Goal: Information Seeking & Learning: Learn about a topic

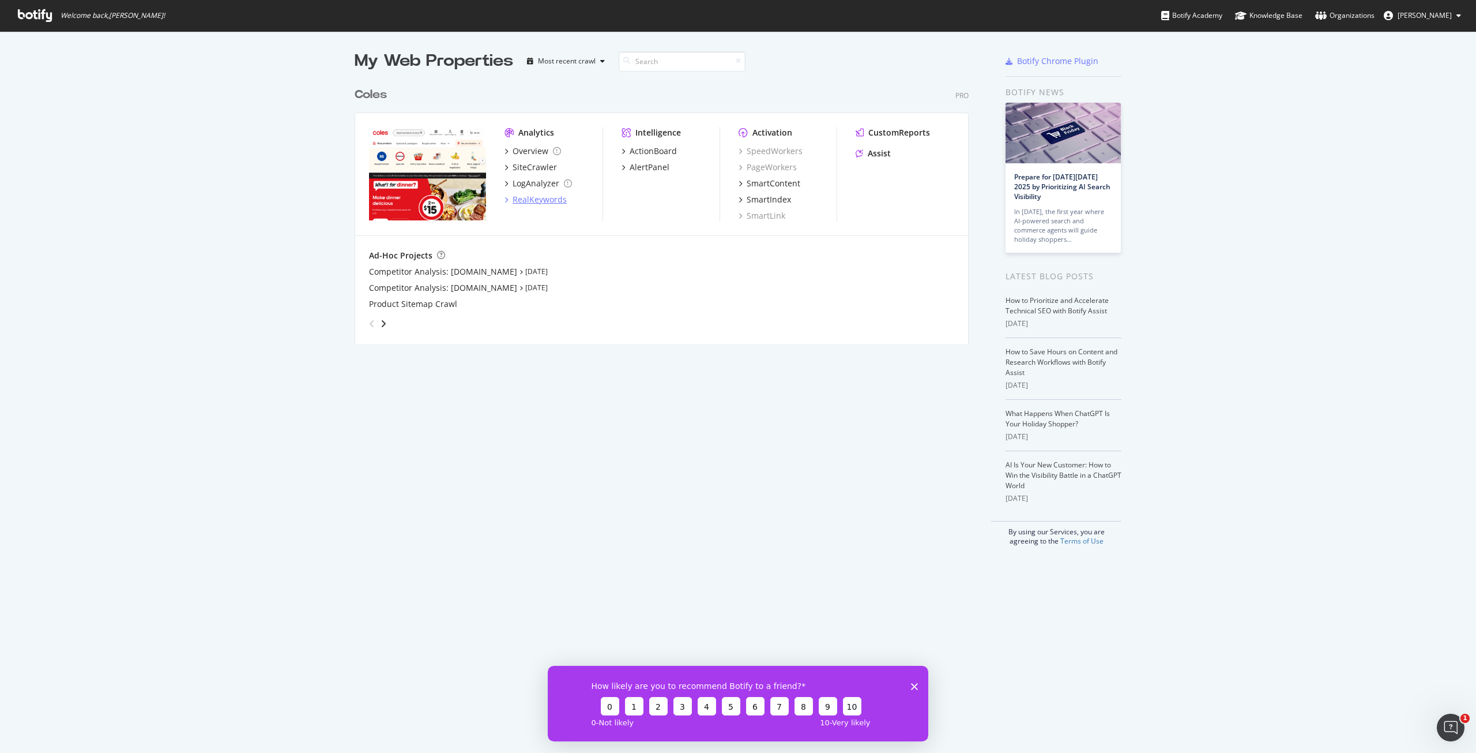
click at [520, 201] on div "RealKeywords" at bounding box center [540, 200] width 54 height 12
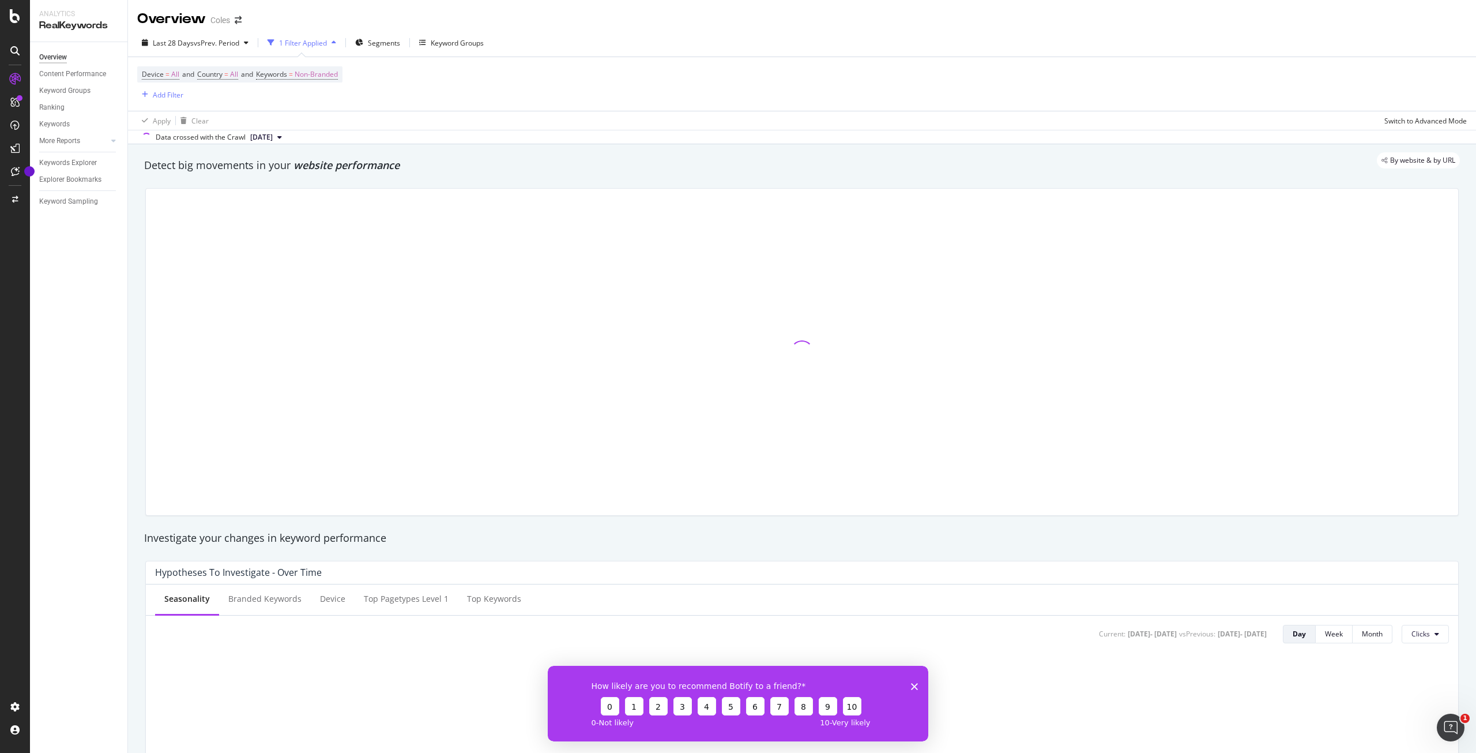
click at [914, 683] on icon "Close survey" at bounding box center [914, 685] width 7 height 7
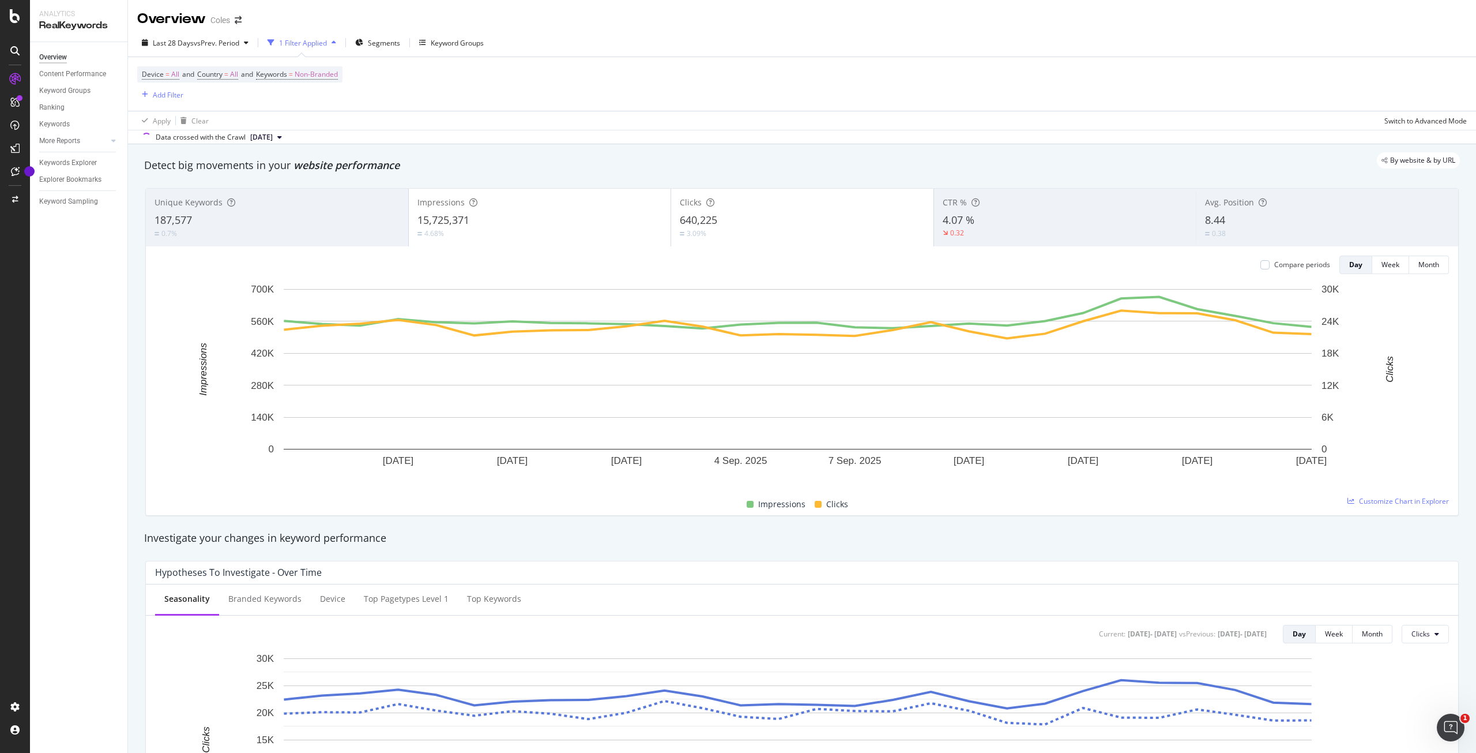
click at [282, 137] on icon at bounding box center [279, 137] width 5 height 7
click at [489, 131] on div "Data crossed with the Crawl [DATE]" at bounding box center [802, 137] width 1348 height 14
click at [273, 137] on span "[DATE]" at bounding box center [261, 137] width 22 height 10
click at [335, 42] on icon "button" at bounding box center [334, 42] width 5 height 7
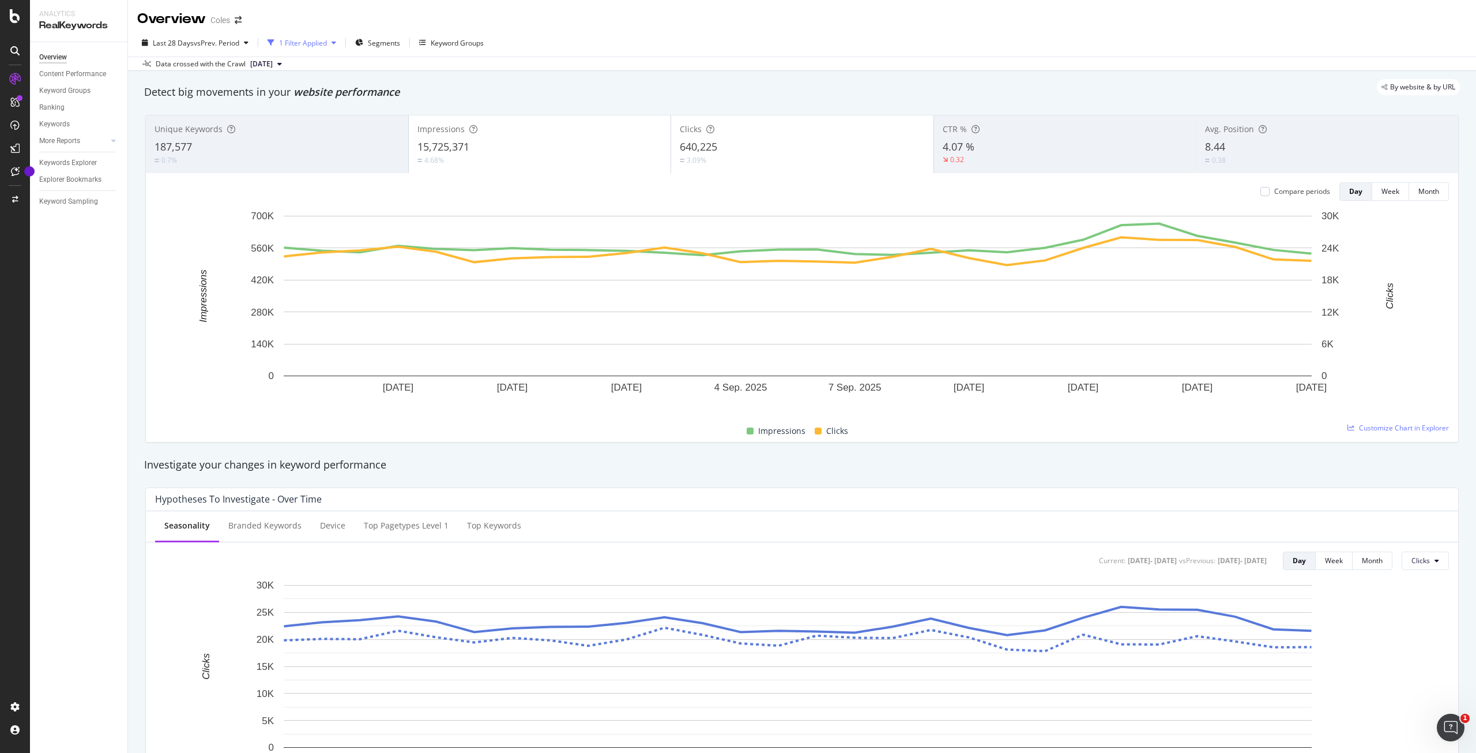
click at [334, 42] on icon "button" at bounding box center [334, 42] width 5 height 7
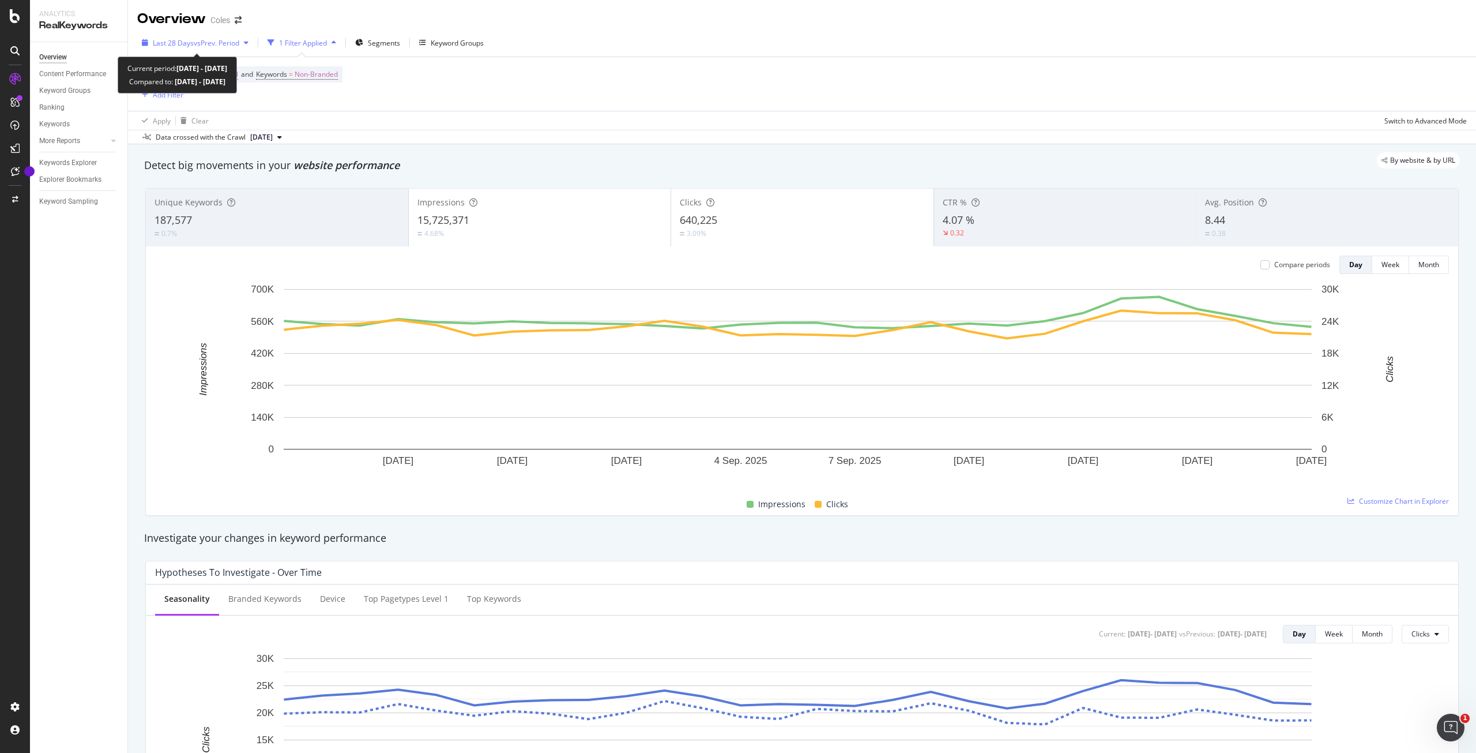
click at [249, 43] on icon "button" at bounding box center [246, 42] width 5 height 7
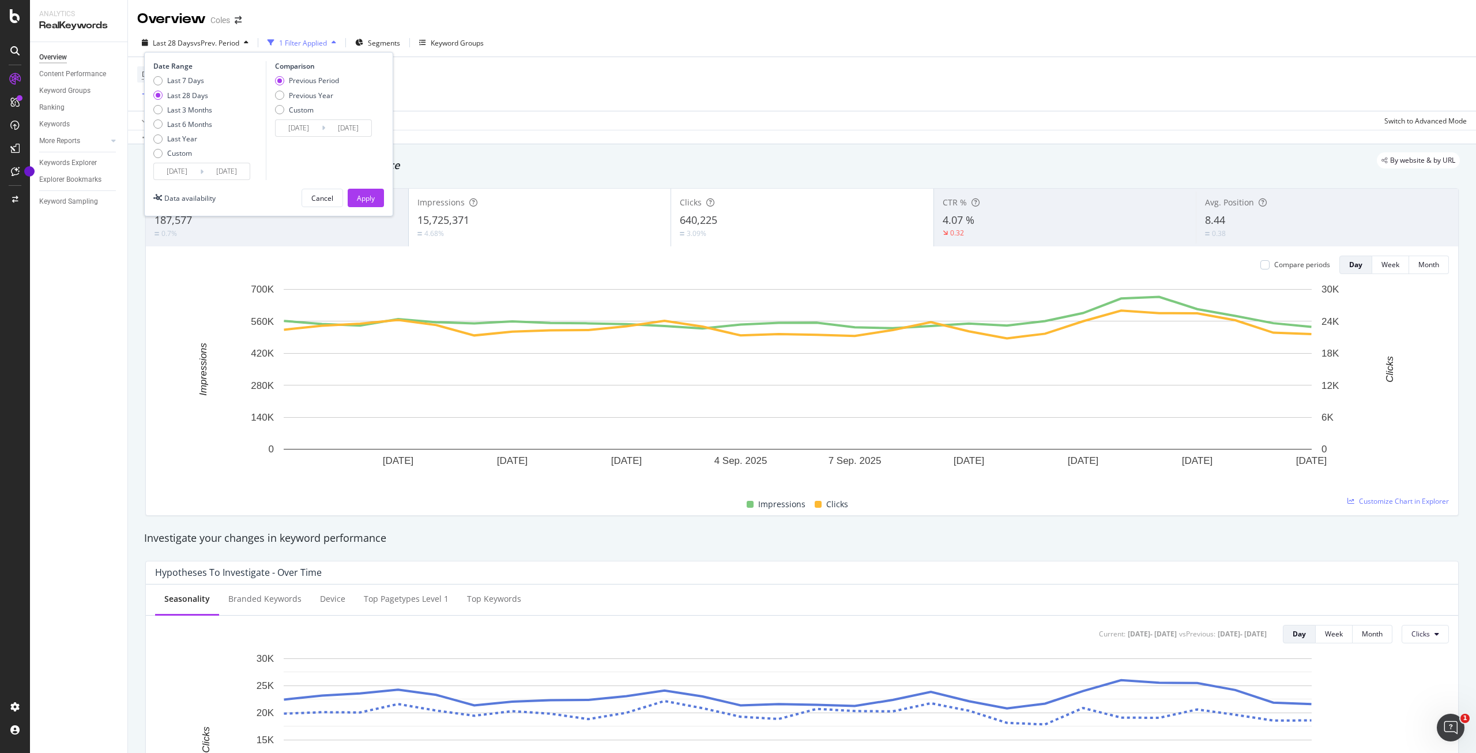
click at [190, 173] on input "[DATE]" at bounding box center [177, 171] width 46 height 16
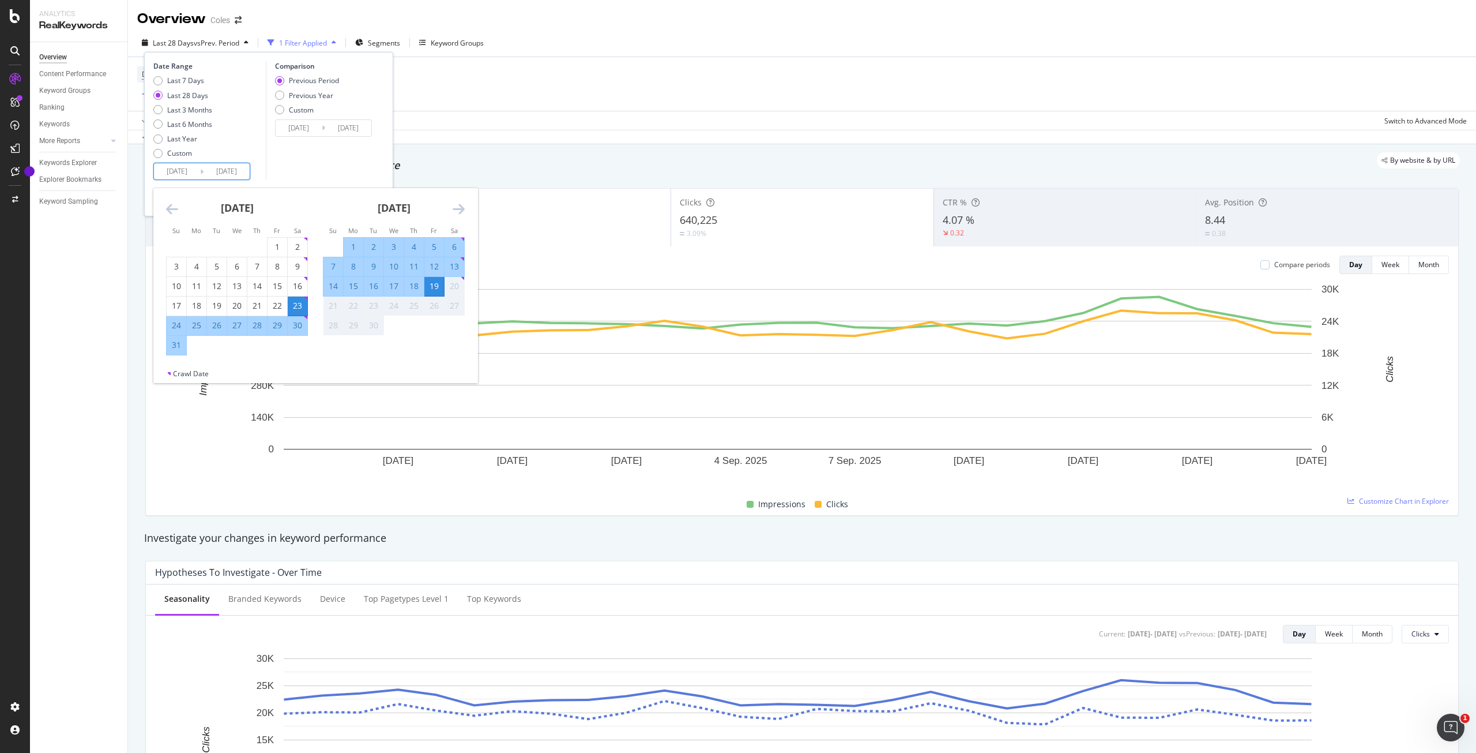
click at [437, 287] on div "19" at bounding box center [434, 286] width 20 height 12
type input "[DATE]"
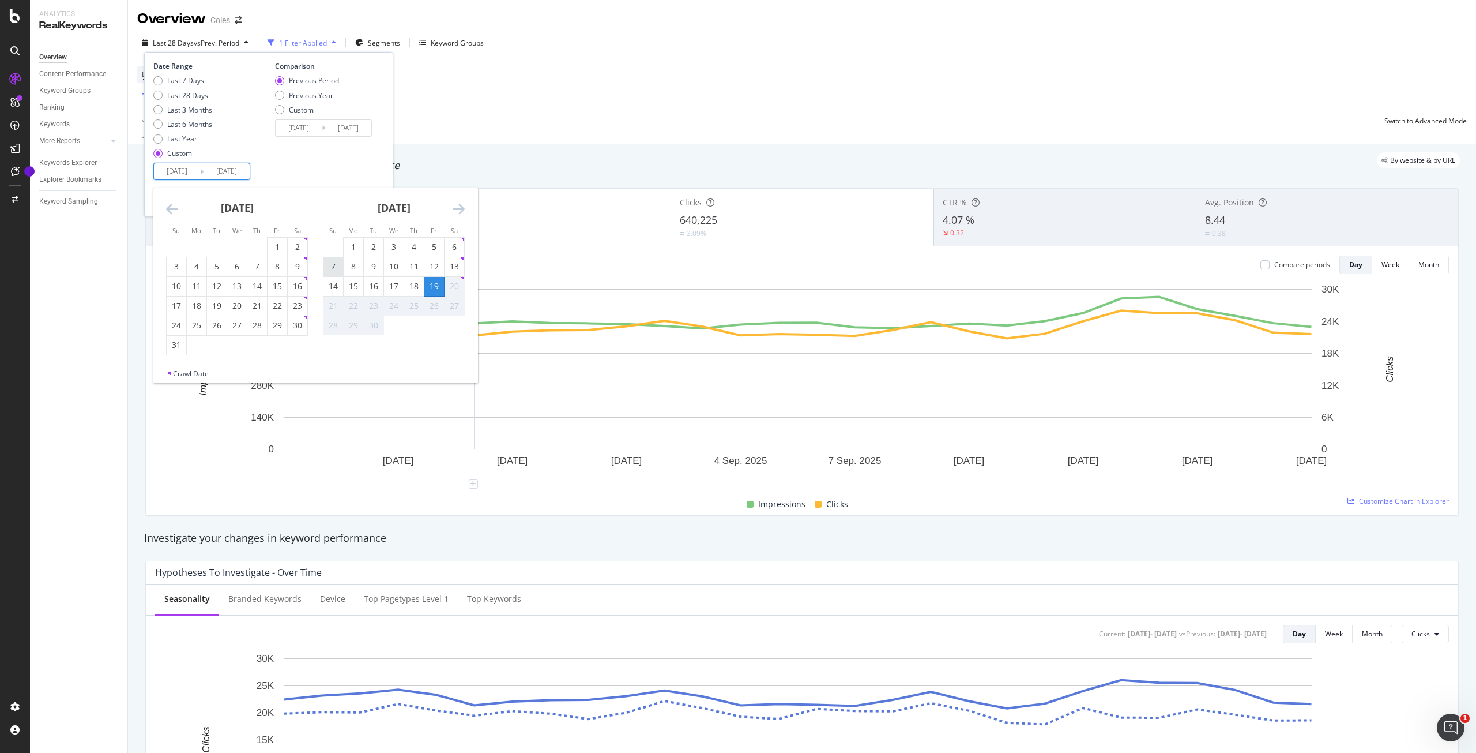
click at [338, 268] on div "7" at bounding box center [334, 267] width 20 height 12
type input "[DATE]"
click at [334, 305] on div "21" at bounding box center [334, 306] width 20 height 12
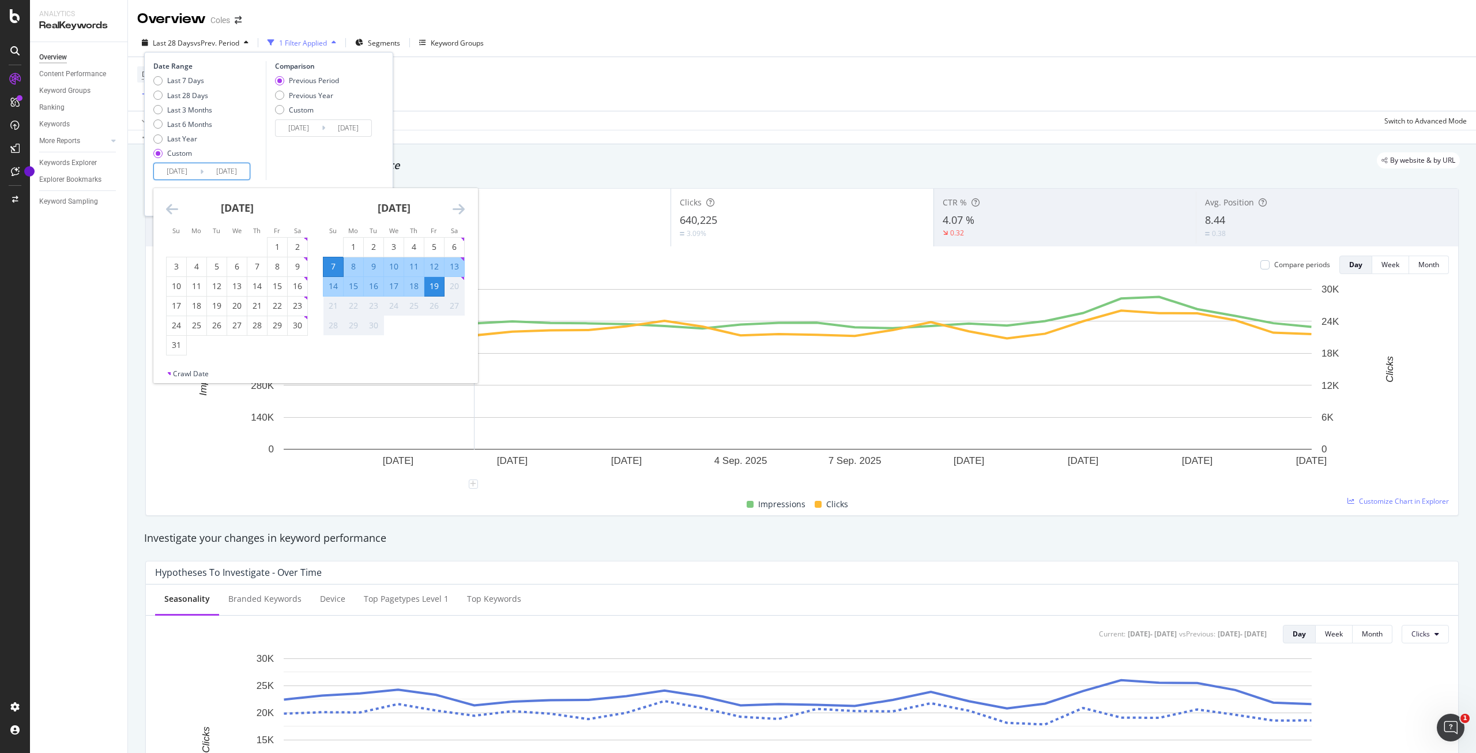
click at [334, 305] on div "21" at bounding box center [334, 306] width 20 height 12
click at [439, 170] on div "Detect big movements in your website performance" at bounding box center [802, 165] width 1316 height 15
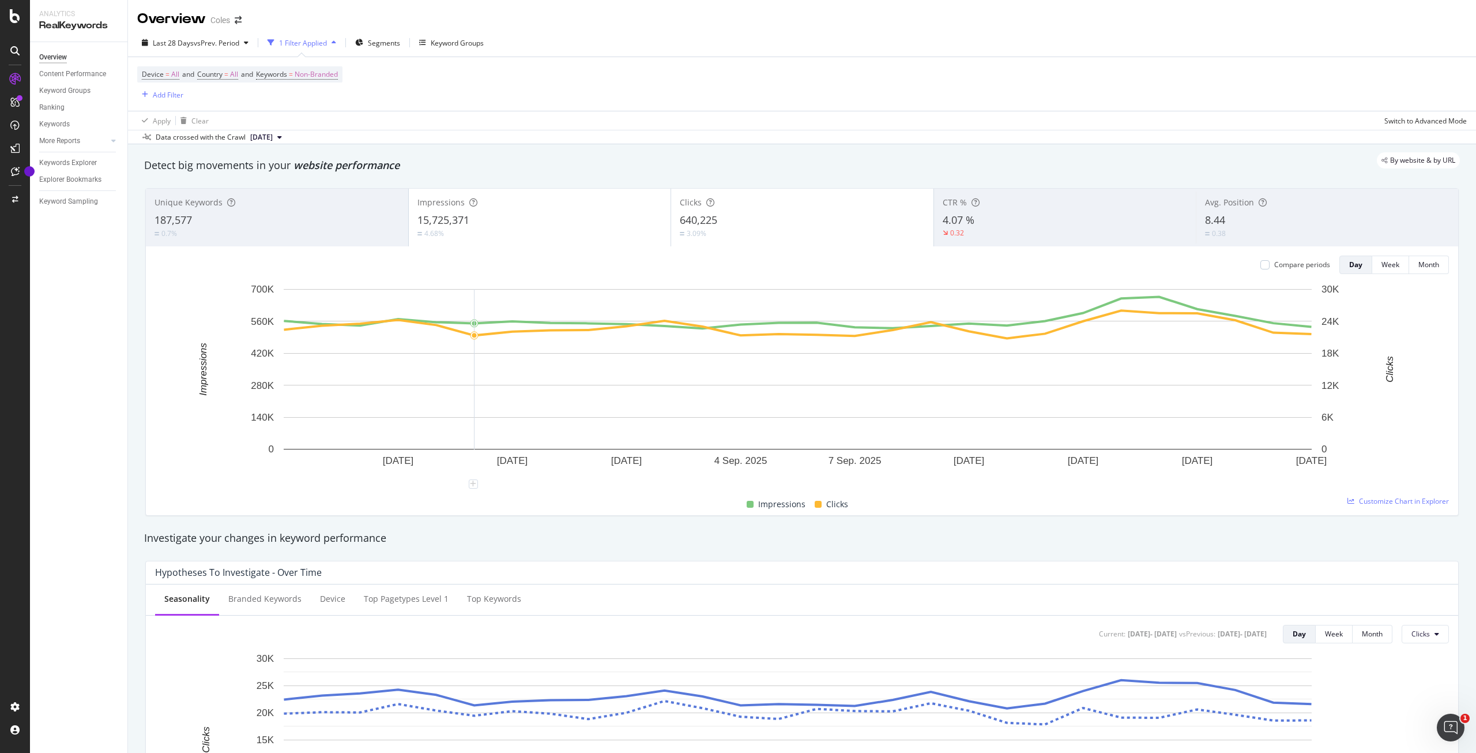
click at [287, 134] on button "[DATE]" at bounding box center [266, 137] width 41 height 14
click at [554, 121] on div "Apply Clear Switch to Advanced Mode" at bounding box center [802, 120] width 1348 height 19
click at [317, 43] on div "1 Filter Applied" at bounding box center [303, 43] width 48 height 10
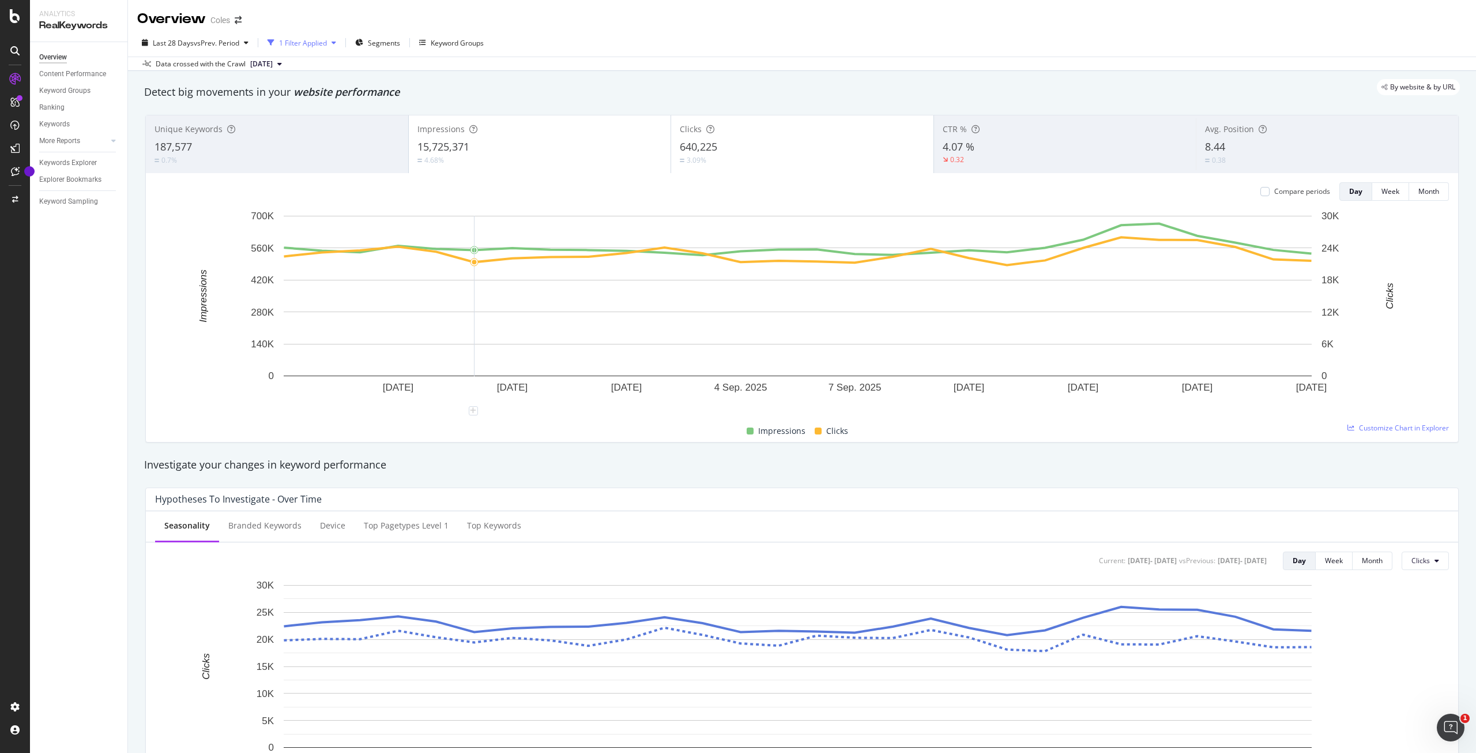
click at [313, 44] on div "1 Filter Applied" at bounding box center [303, 43] width 48 height 10
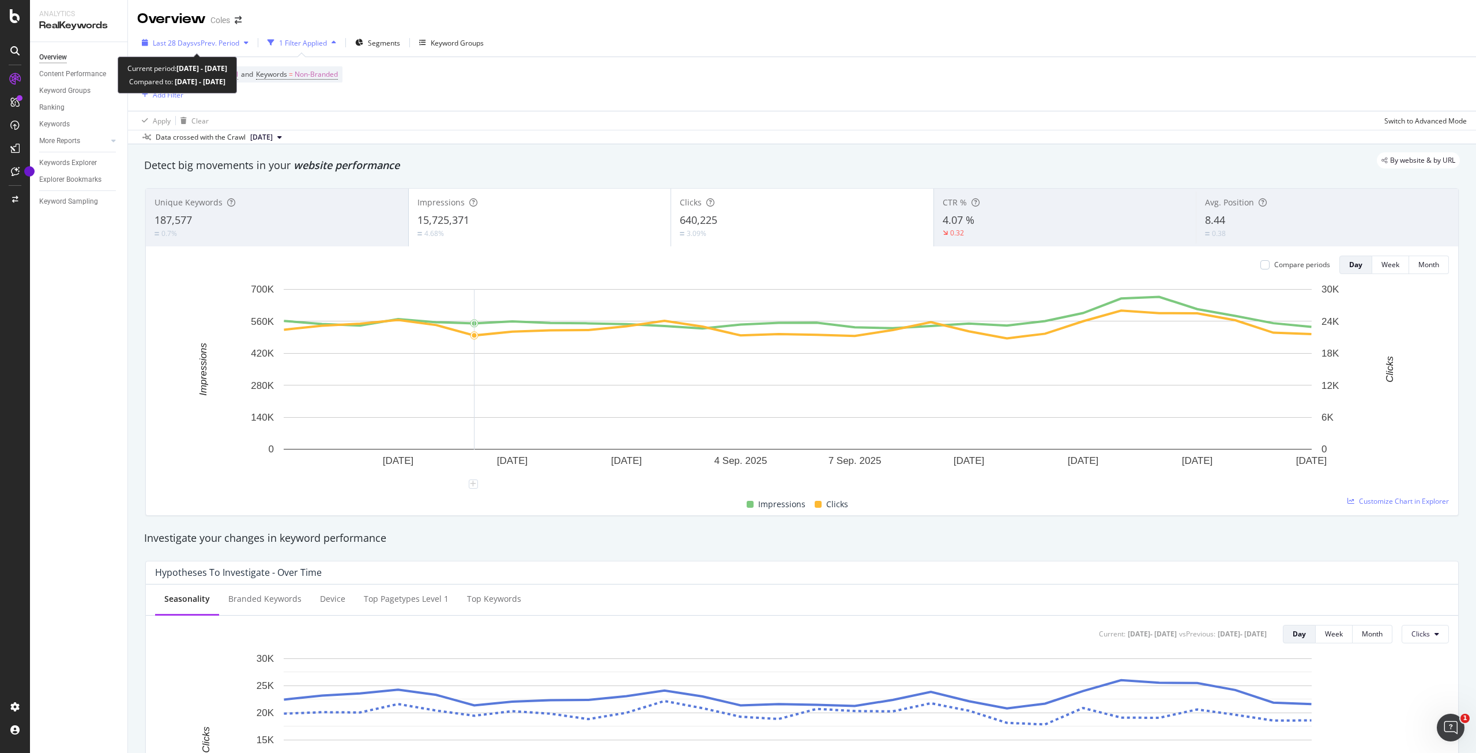
click at [239, 43] on span "vs Prev. Period" at bounding box center [217, 43] width 46 height 10
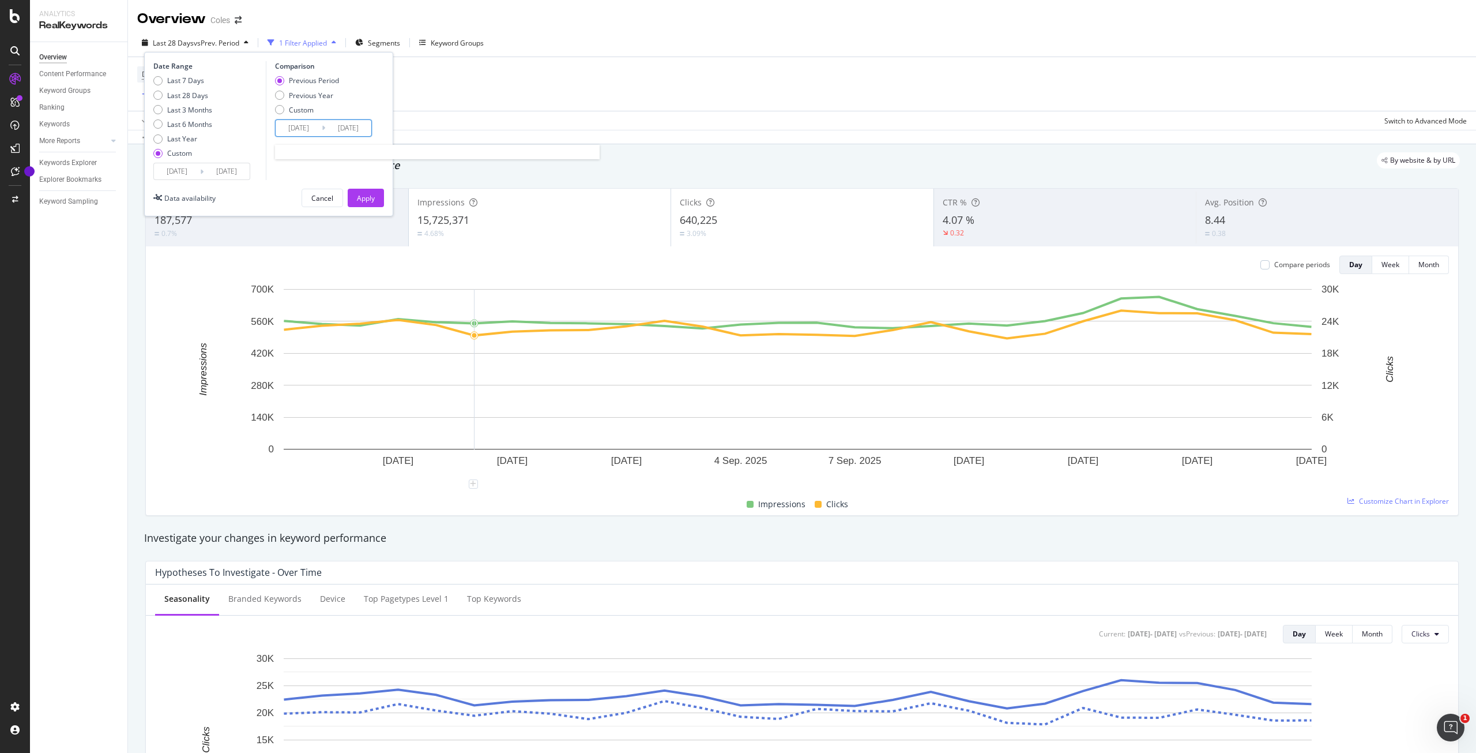
click at [291, 126] on input "[DATE]" at bounding box center [299, 128] width 46 height 16
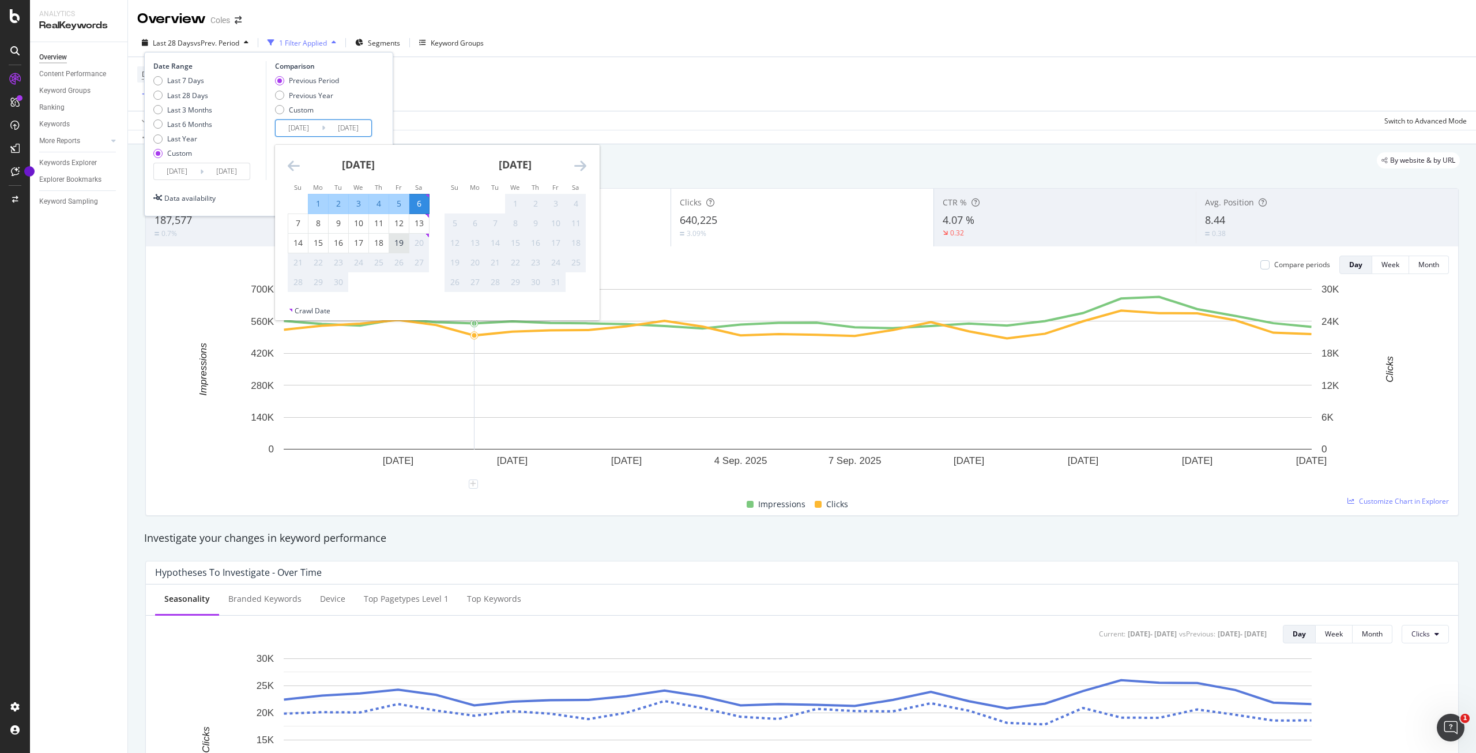
click at [394, 243] on div "19" at bounding box center [399, 243] width 20 height 12
click at [416, 205] on div "6" at bounding box center [419, 204] width 20 height 12
type input "[DATE]"
click at [398, 239] on div "19" at bounding box center [399, 243] width 20 height 12
type input "[DATE]"
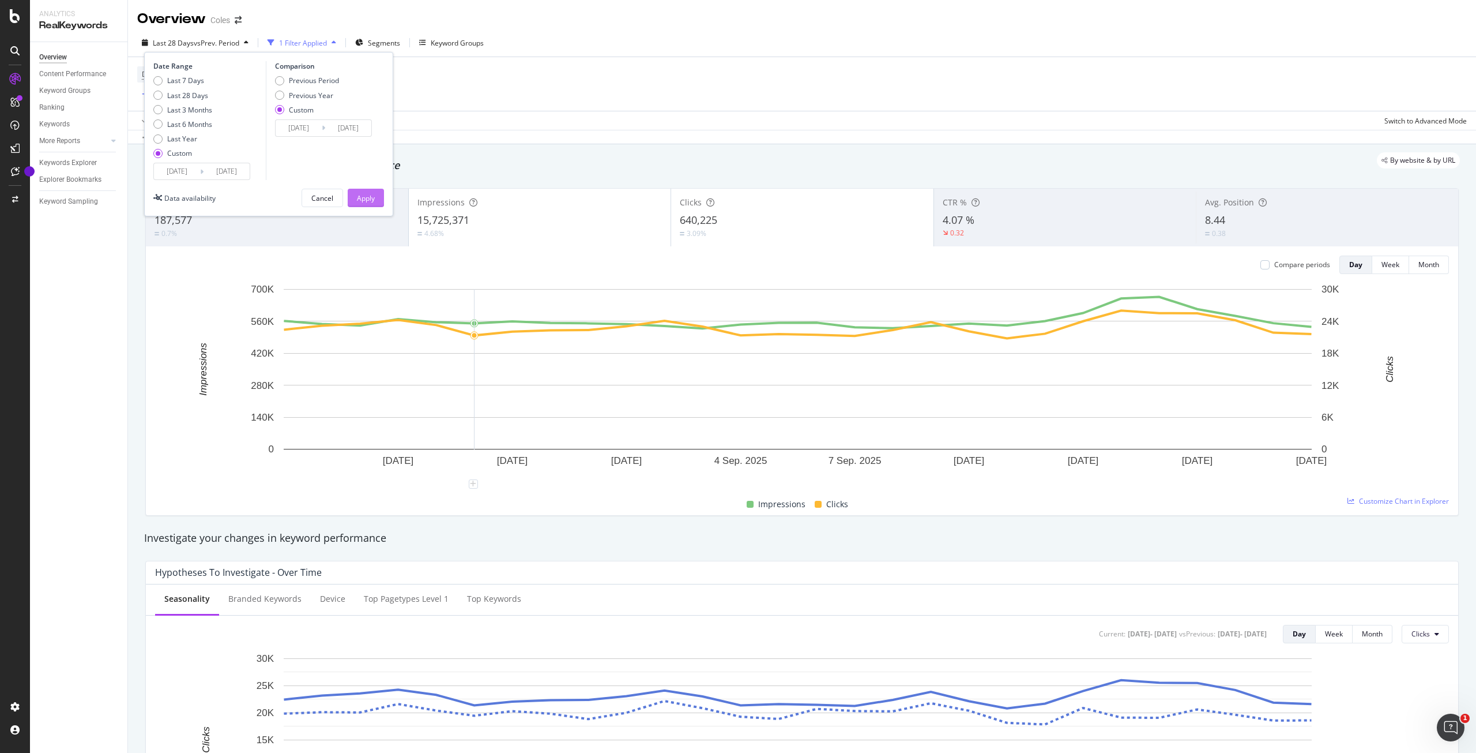
click at [366, 201] on div "Apply" at bounding box center [366, 198] width 18 height 10
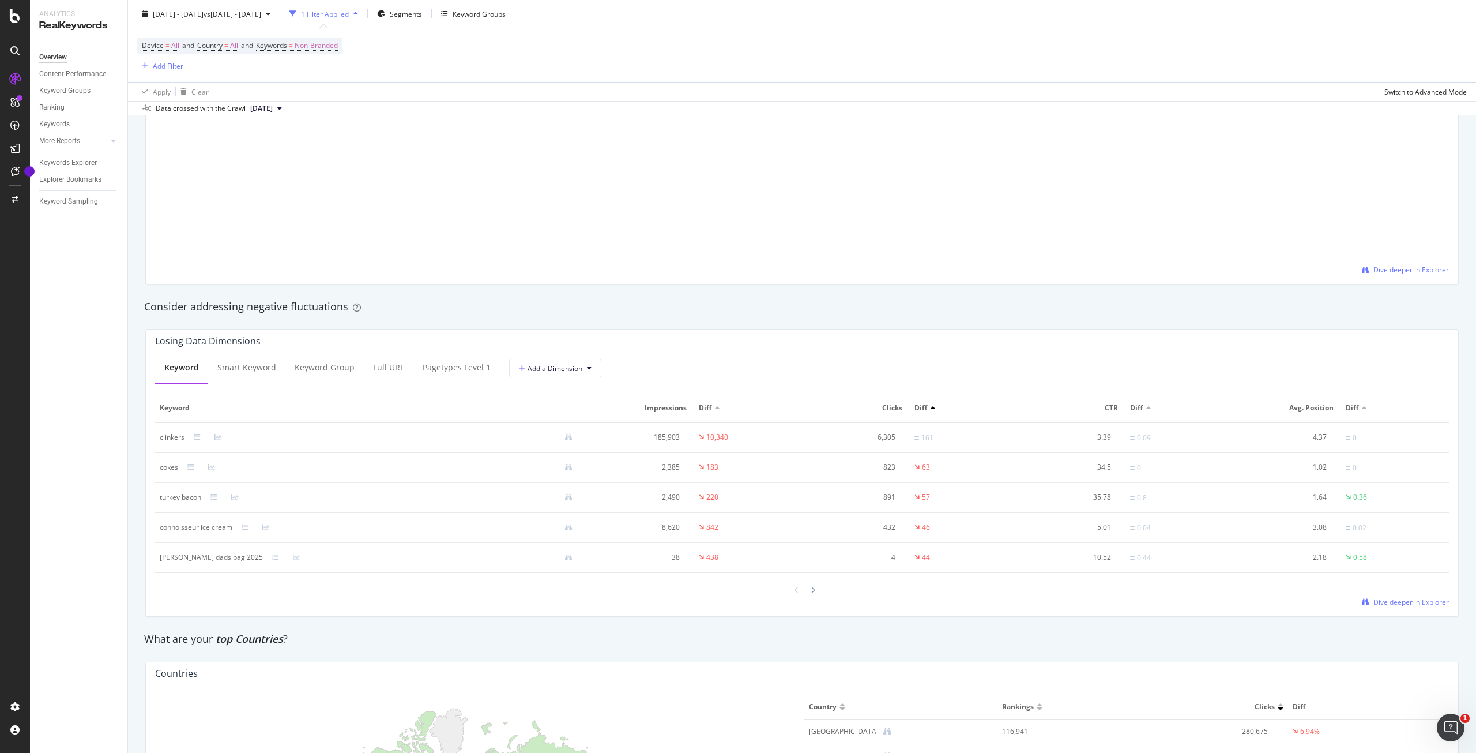
scroll to position [1211, 0]
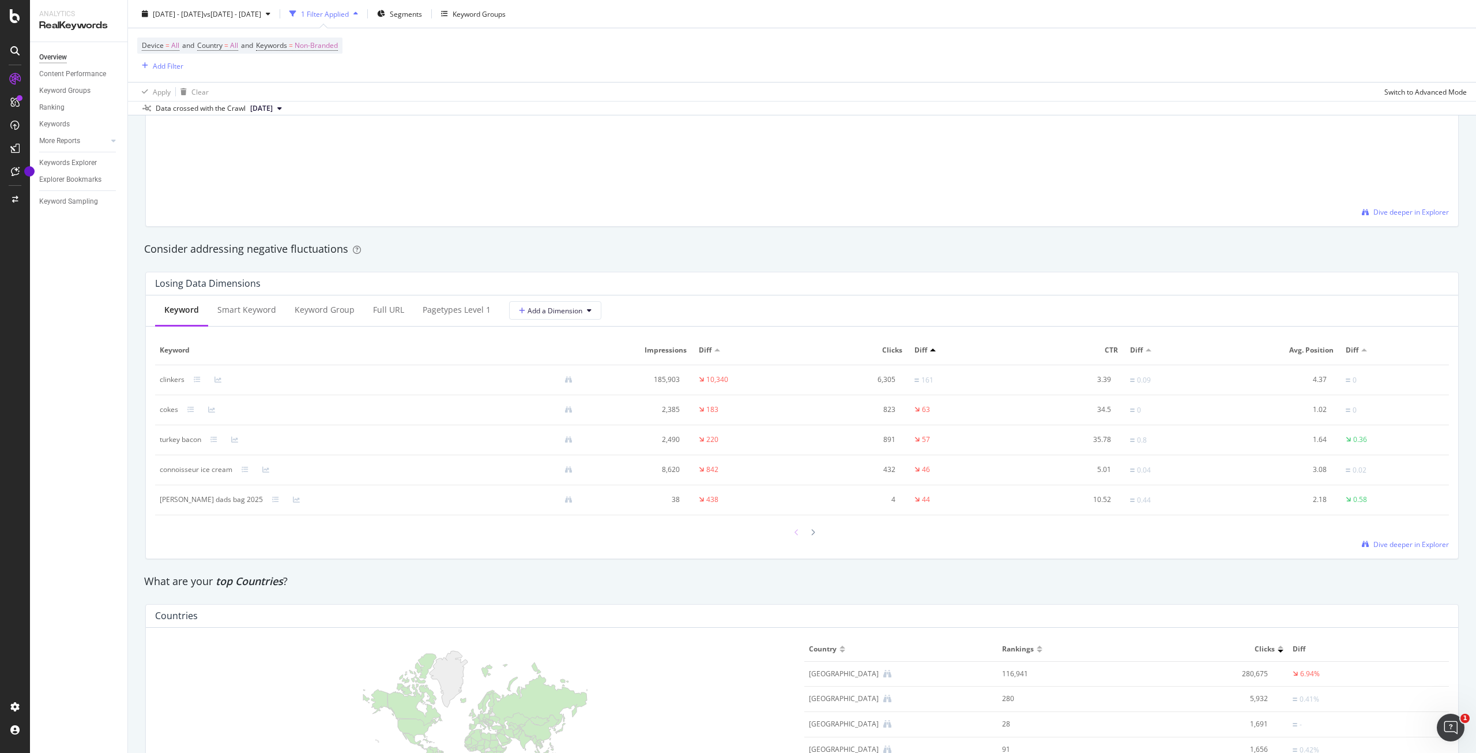
click at [795, 533] on icon at bounding box center [797, 532] width 5 height 7
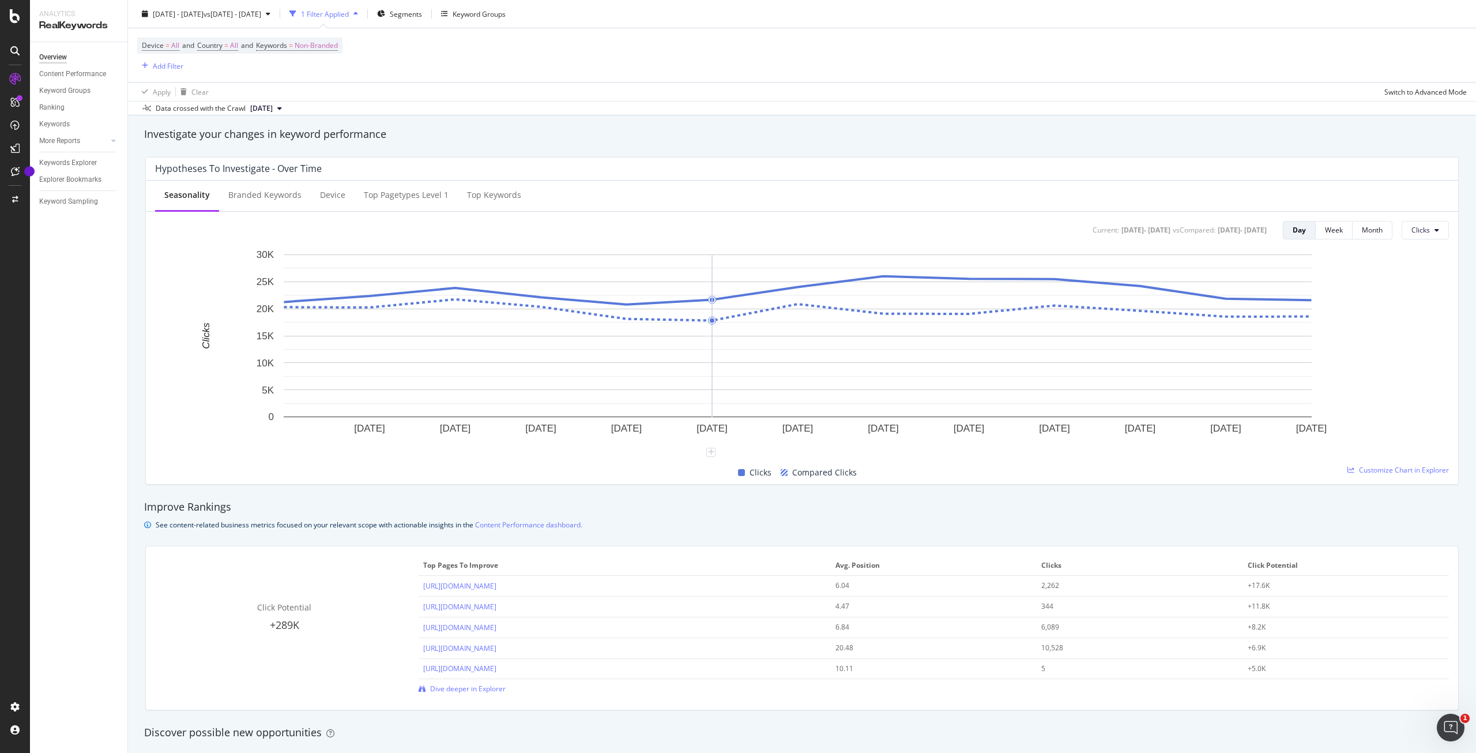
scroll to position [0, 0]
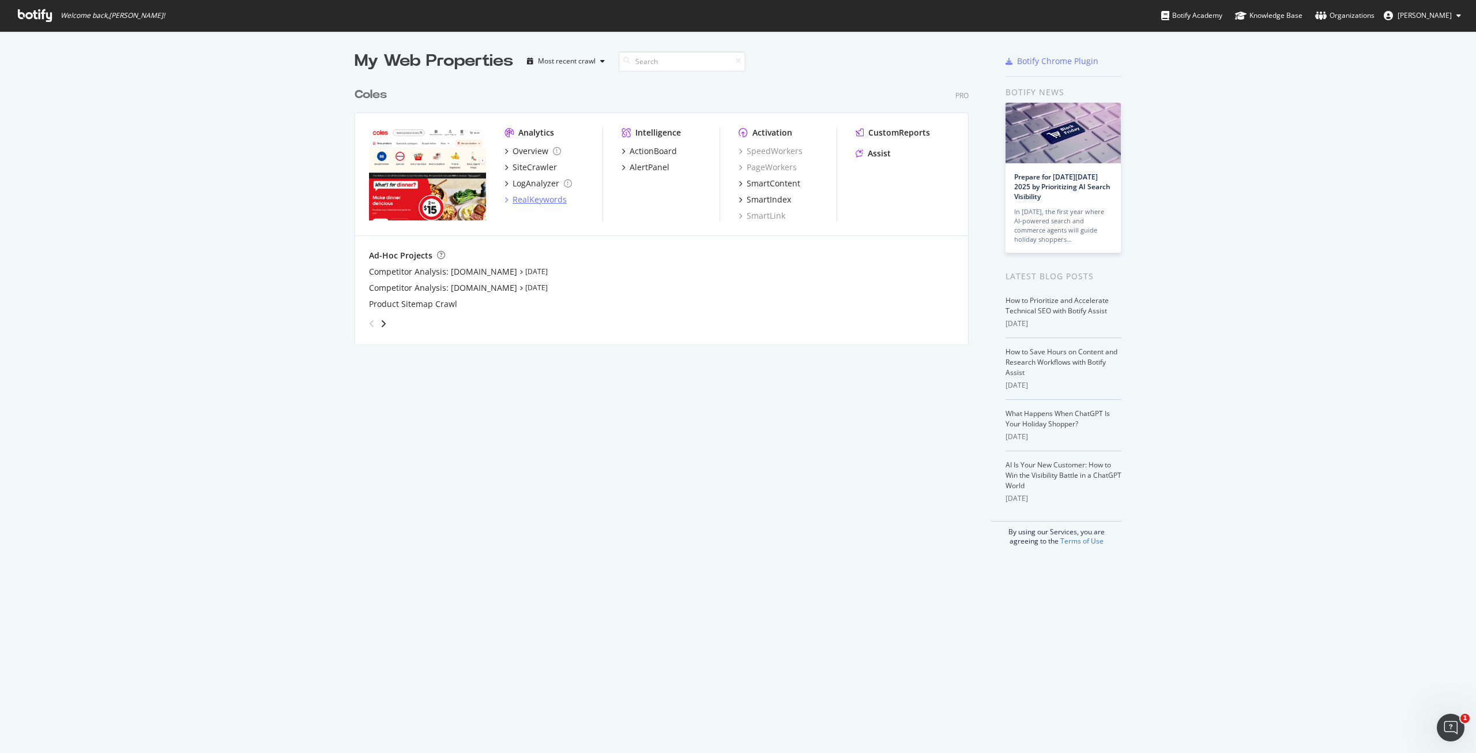
click at [548, 200] on div "RealKeywords" at bounding box center [540, 200] width 54 height 12
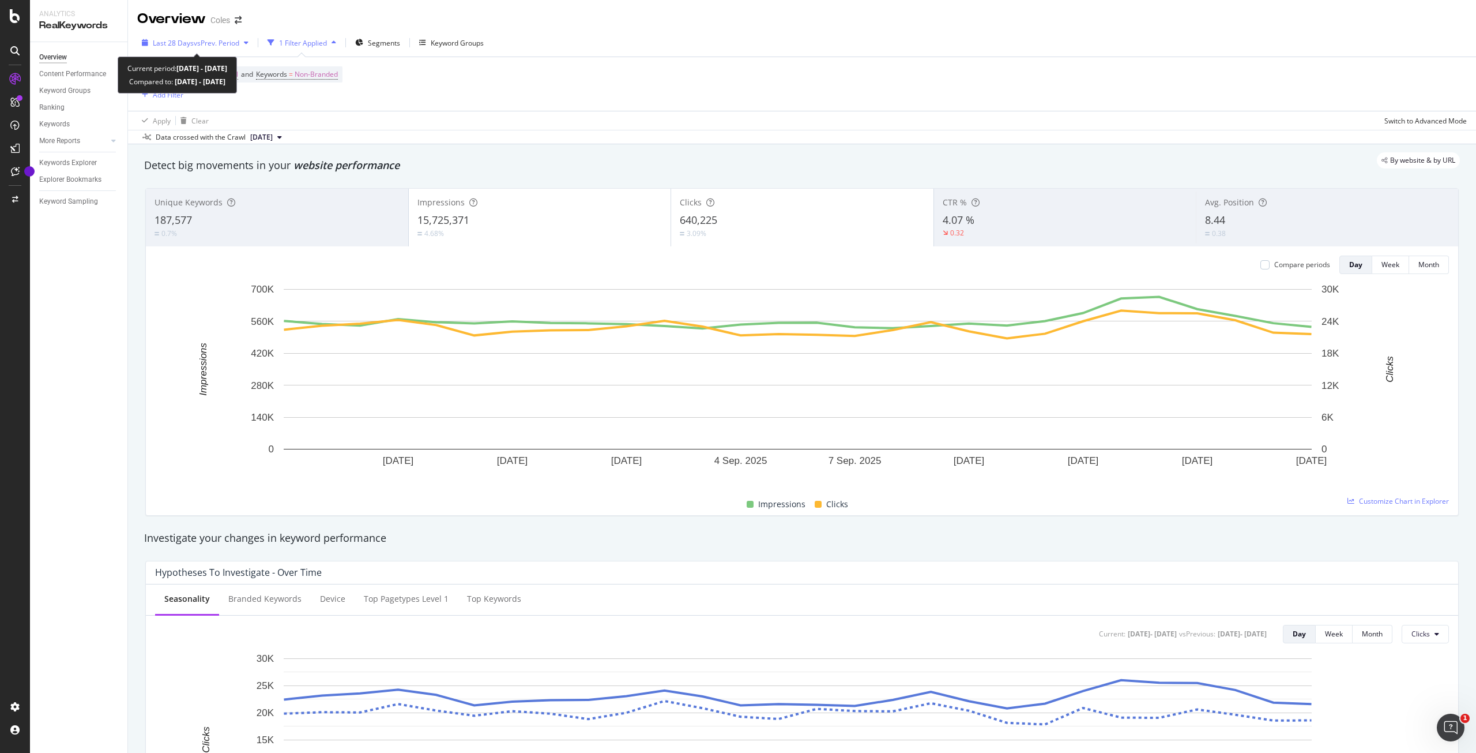
click at [242, 42] on div "button" at bounding box center [246, 42] width 14 height 7
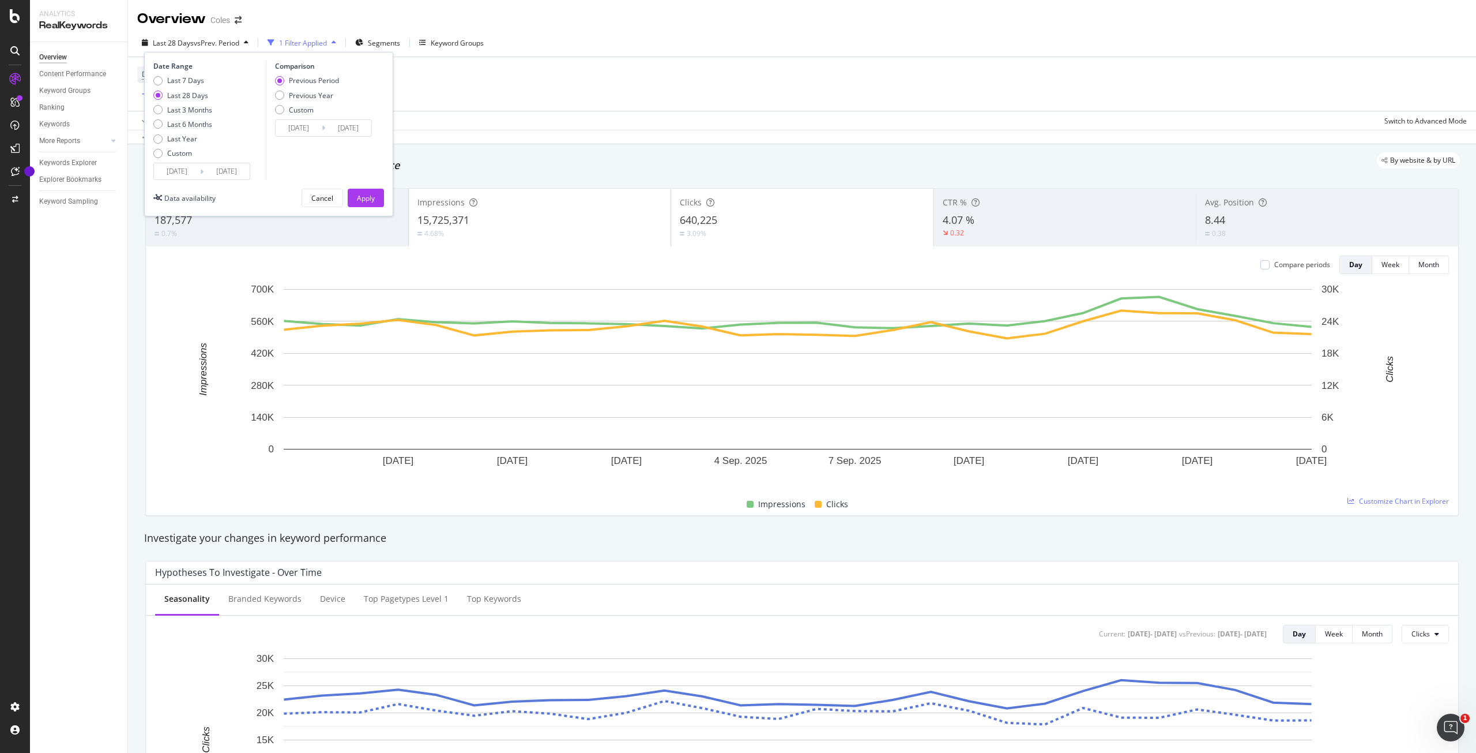
click at [281, 80] on div "Previous Period" at bounding box center [279, 80] width 9 height 9
click at [277, 108] on div "Custom" at bounding box center [279, 109] width 9 height 9
click at [284, 78] on div "Previous Period" at bounding box center [307, 81] width 64 height 10
click at [364, 198] on div "Apply" at bounding box center [366, 198] width 18 height 10
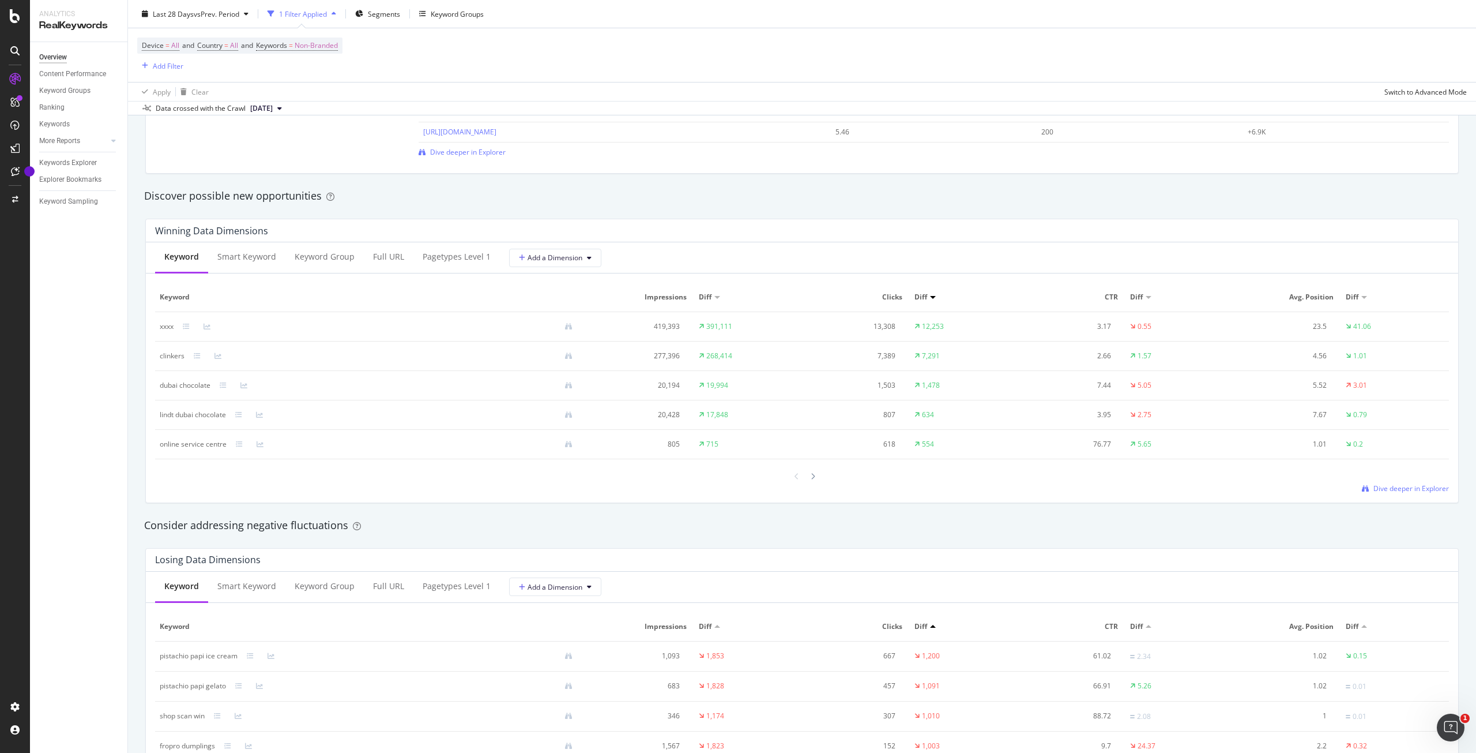
scroll to position [923, 0]
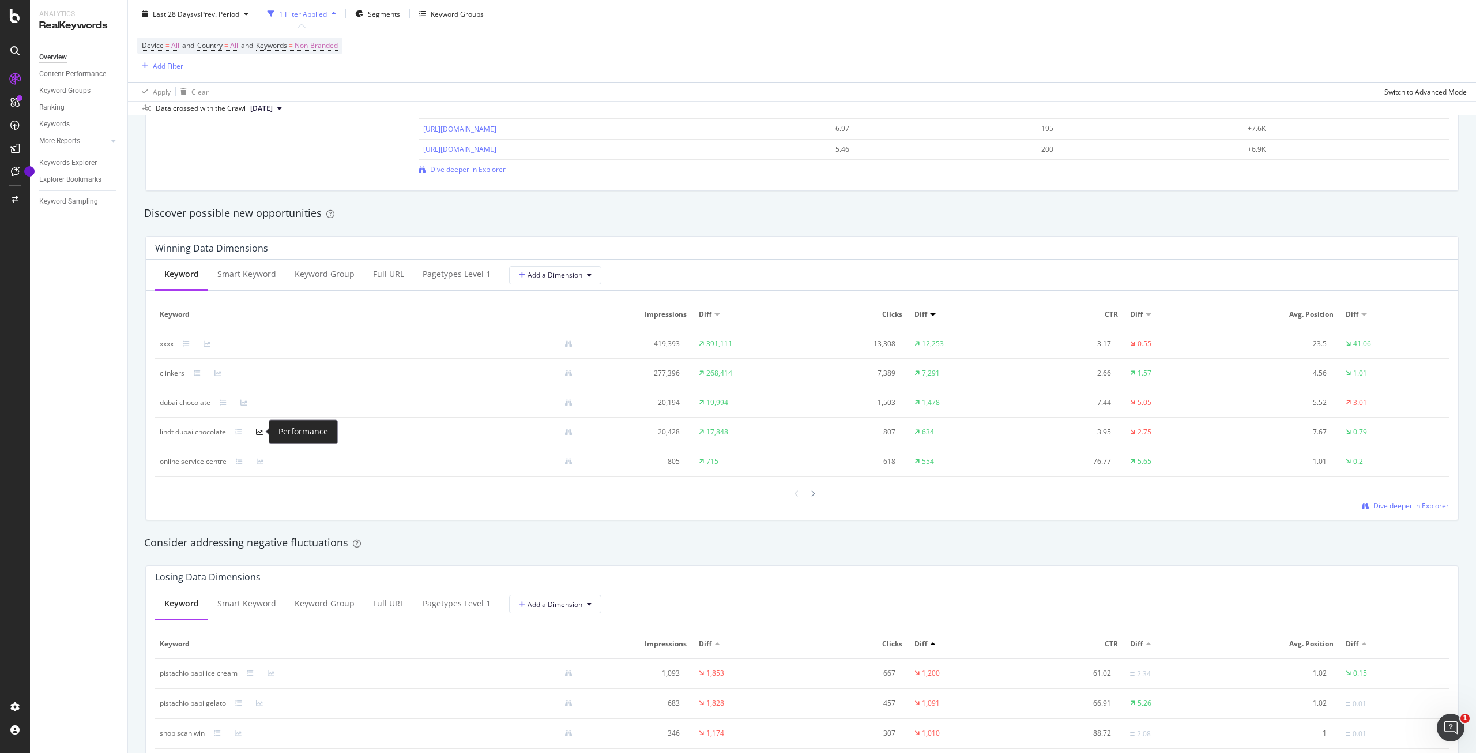
click at [261, 431] on icon at bounding box center [259, 431] width 7 height 7
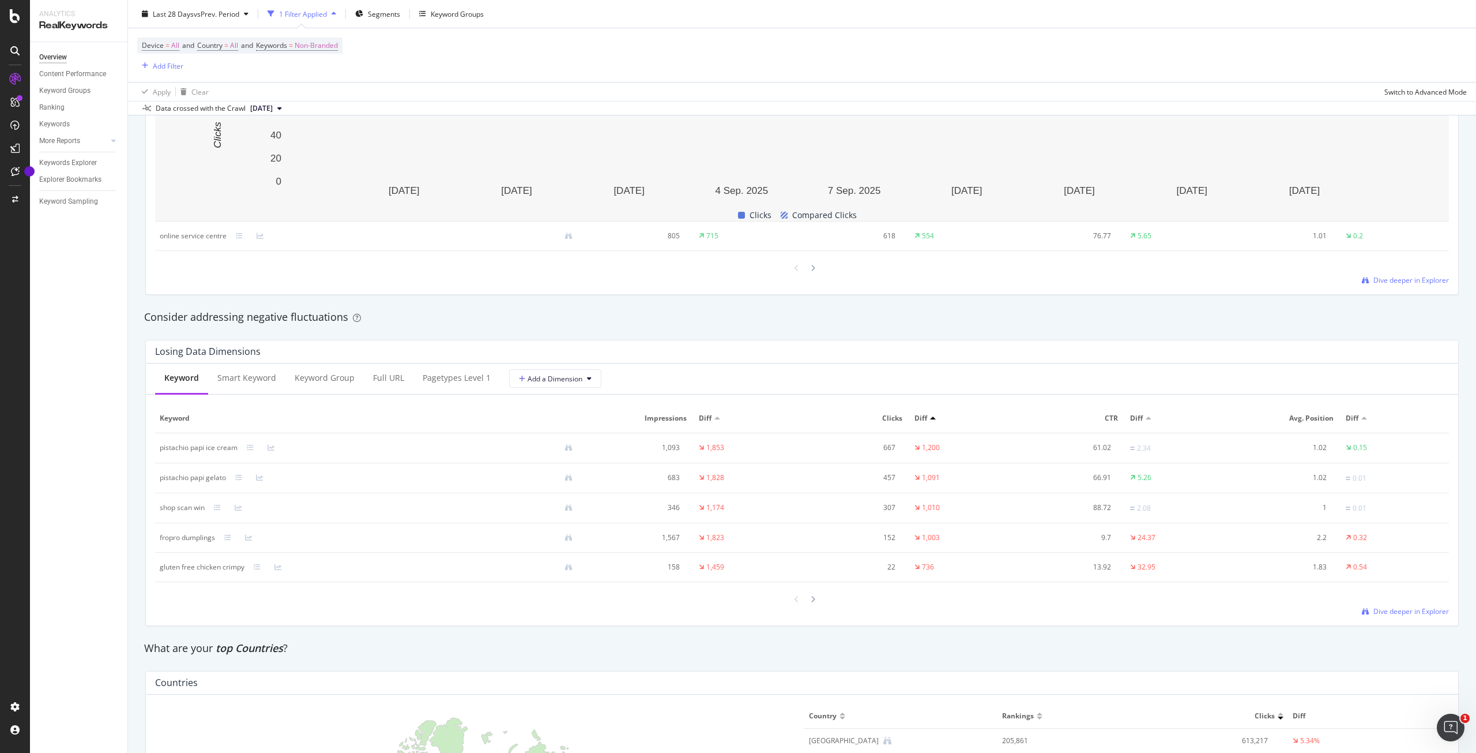
scroll to position [1326, 0]
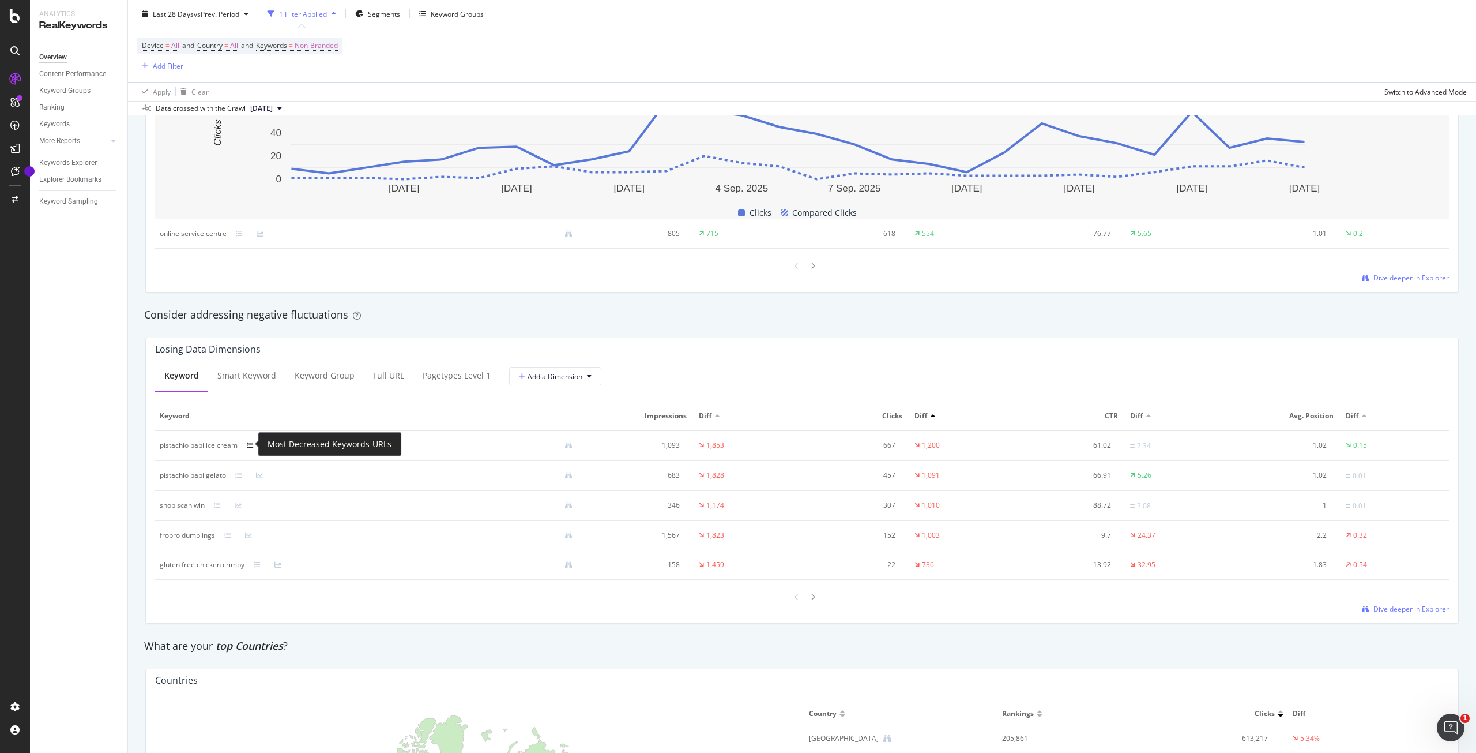
click at [249, 445] on icon at bounding box center [250, 445] width 7 height 7
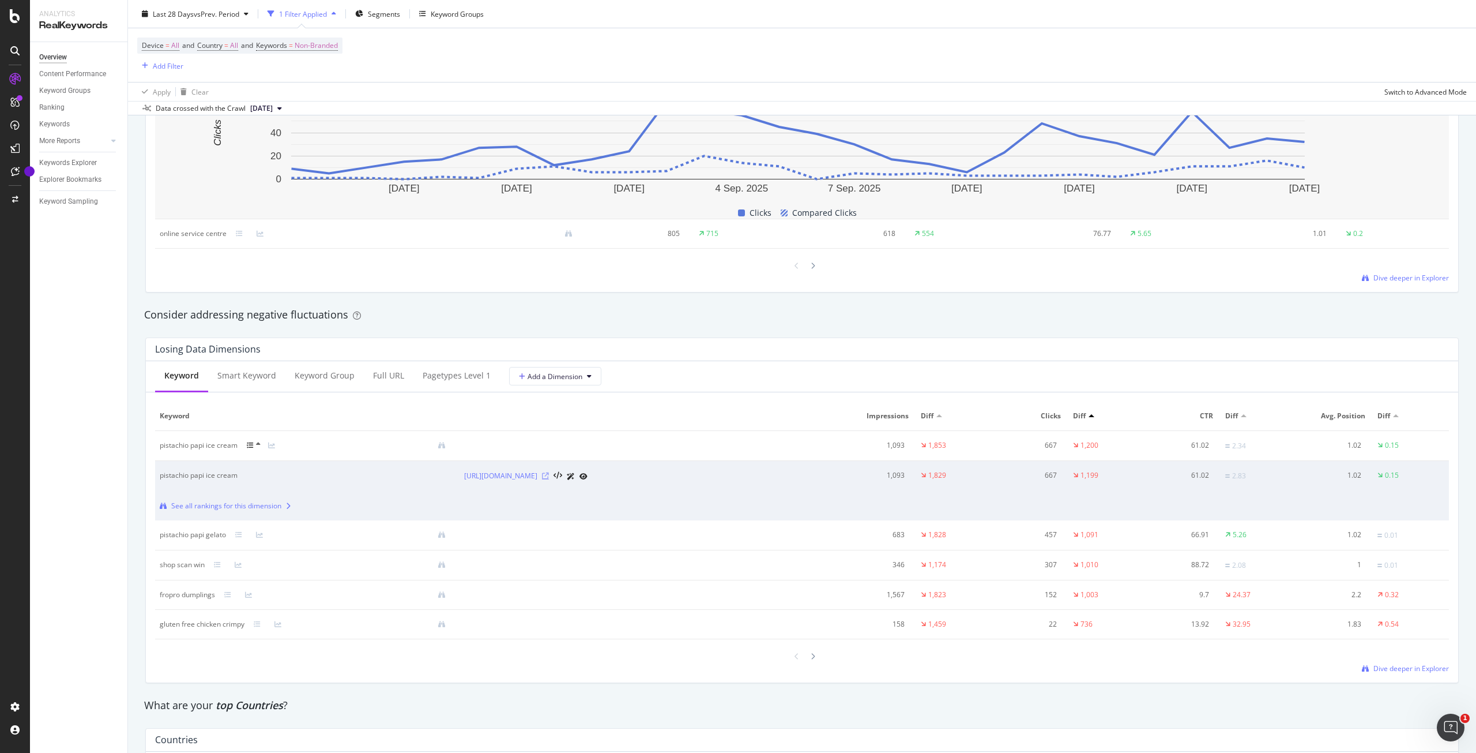
click at [549, 472] on icon at bounding box center [545, 475] width 7 height 7
click at [795, 656] on icon at bounding box center [797, 656] width 5 height 7
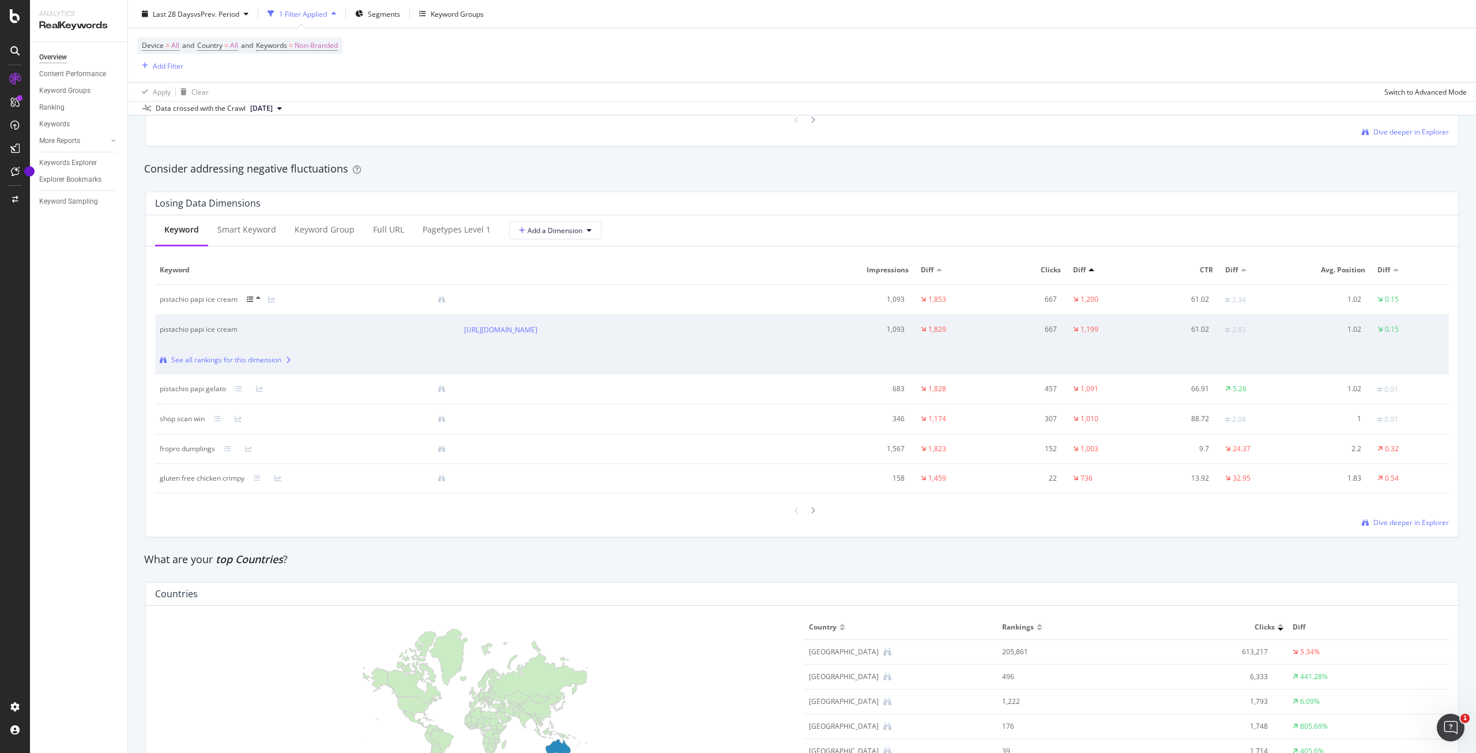
scroll to position [1299, 0]
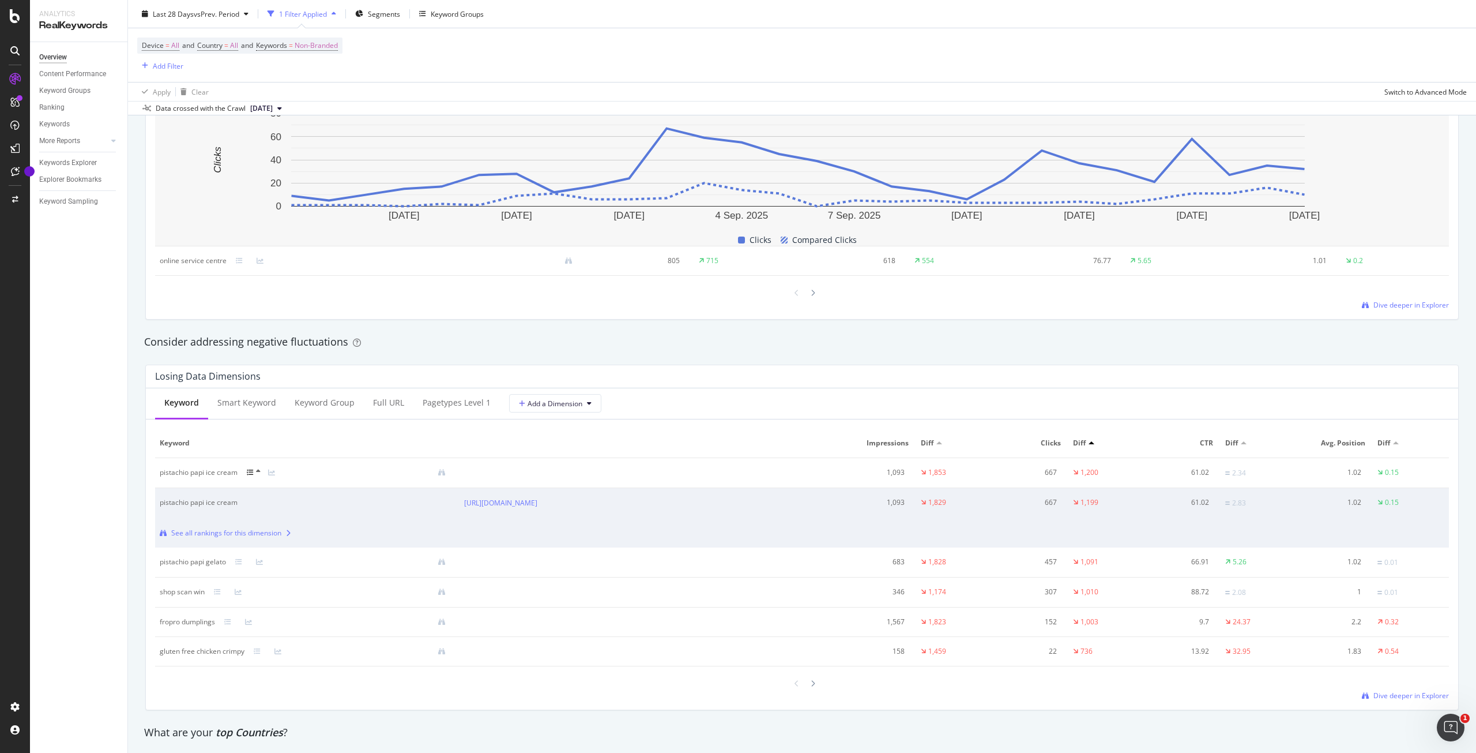
drag, startPoint x: 722, startPoint y: 623, endPoint x: 493, endPoint y: 321, distance: 379.6
click at [493, 321] on div "Winning Data Dimensions Keyword Smart Keyword Keyword Group Full URL pagetypes …" at bounding box center [802, 89] width 1328 height 479
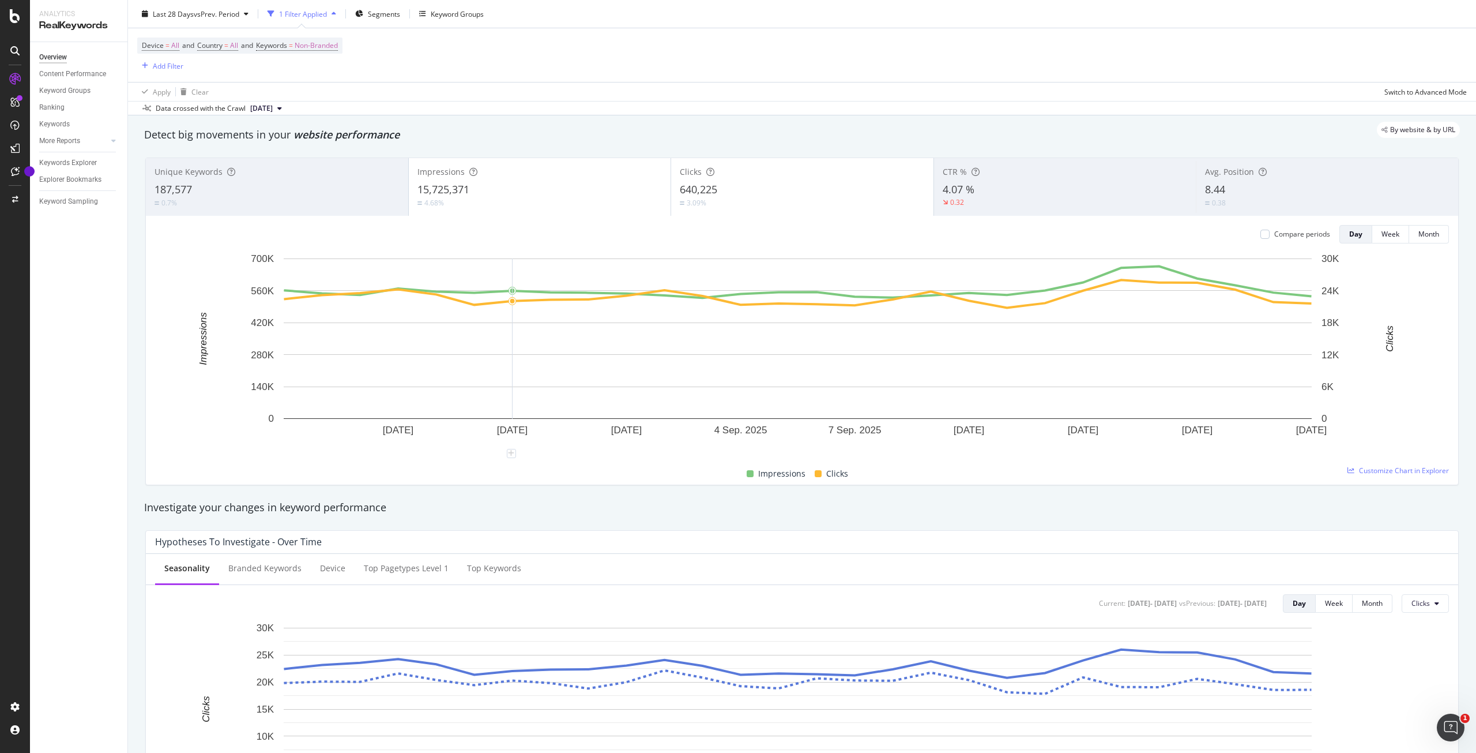
scroll to position [0, 0]
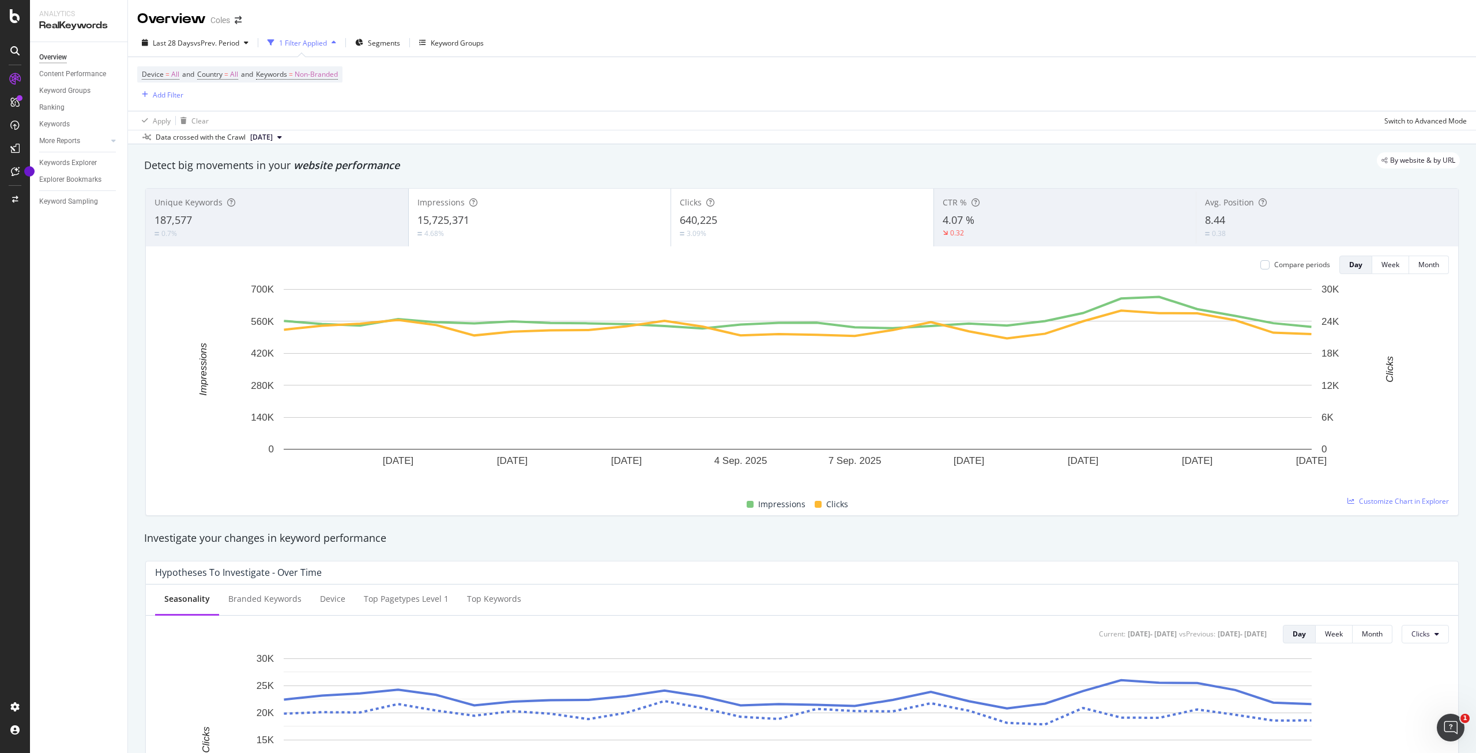
click at [336, 43] on icon "button" at bounding box center [334, 42] width 5 height 7
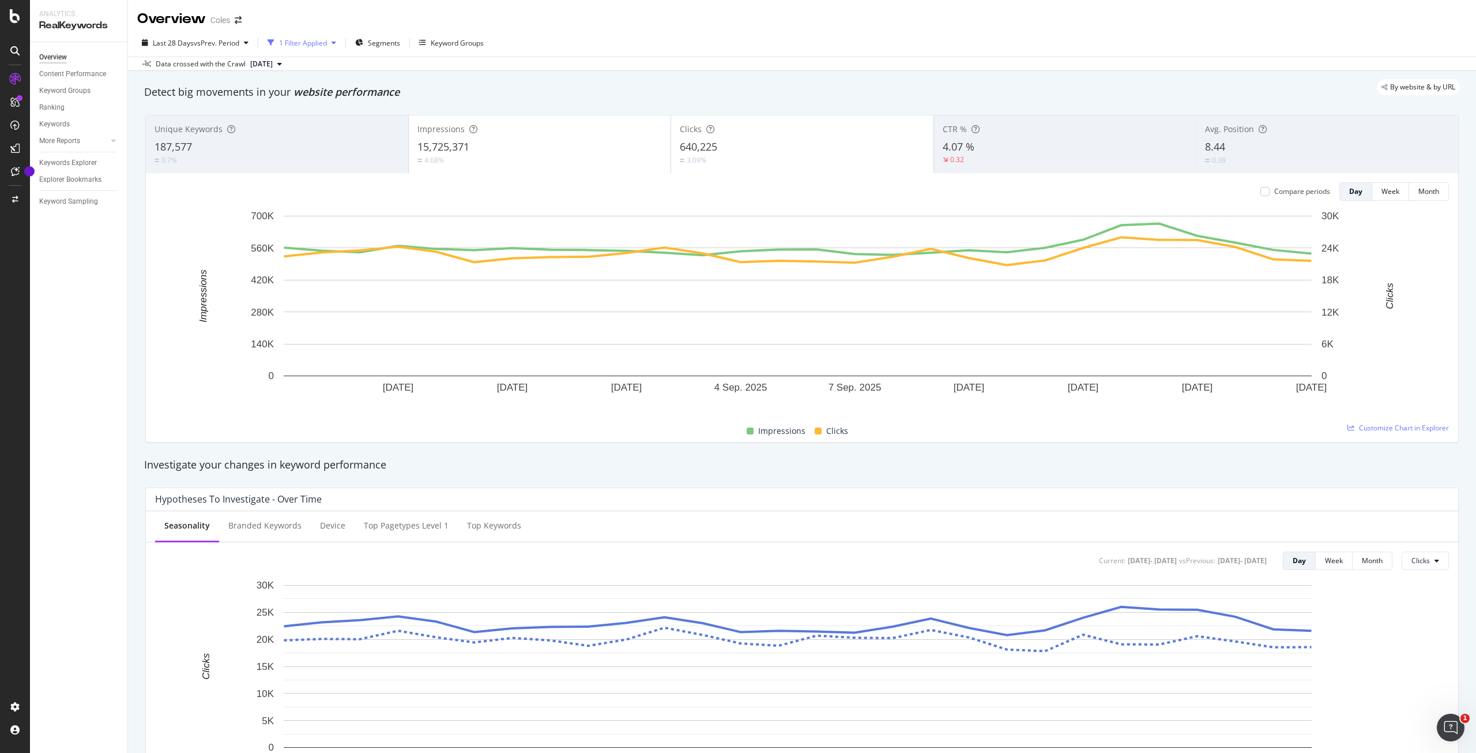
click at [334, 43] on icon "button" at bounding box center [334, 42] width 5 height 7
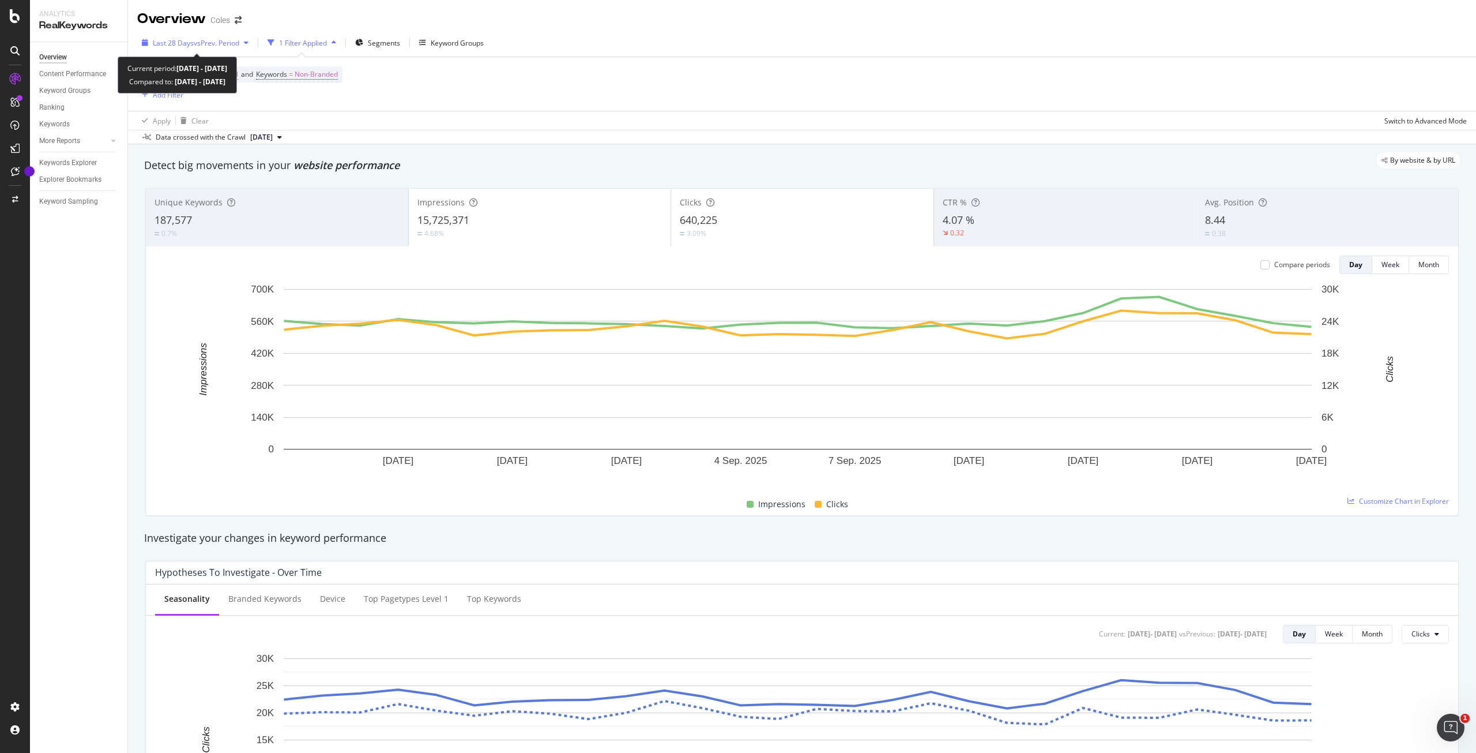
click at [221, 51] on div "Last 28 Days vs Prev. Period" at bounding box center [195, 42] width 116 height 17
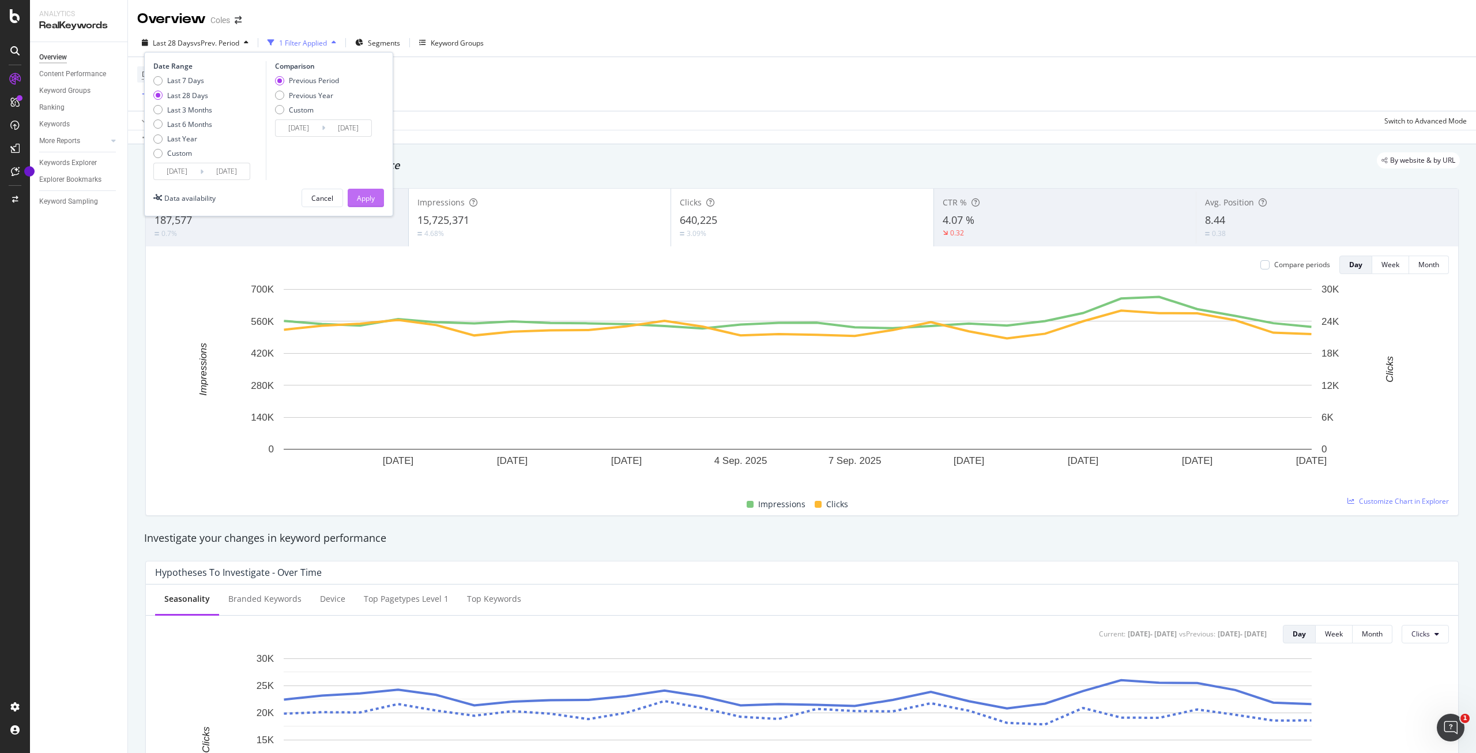
click at [365, 198] on div "Apply" at bounding box center [366, 198] width 18 height 10
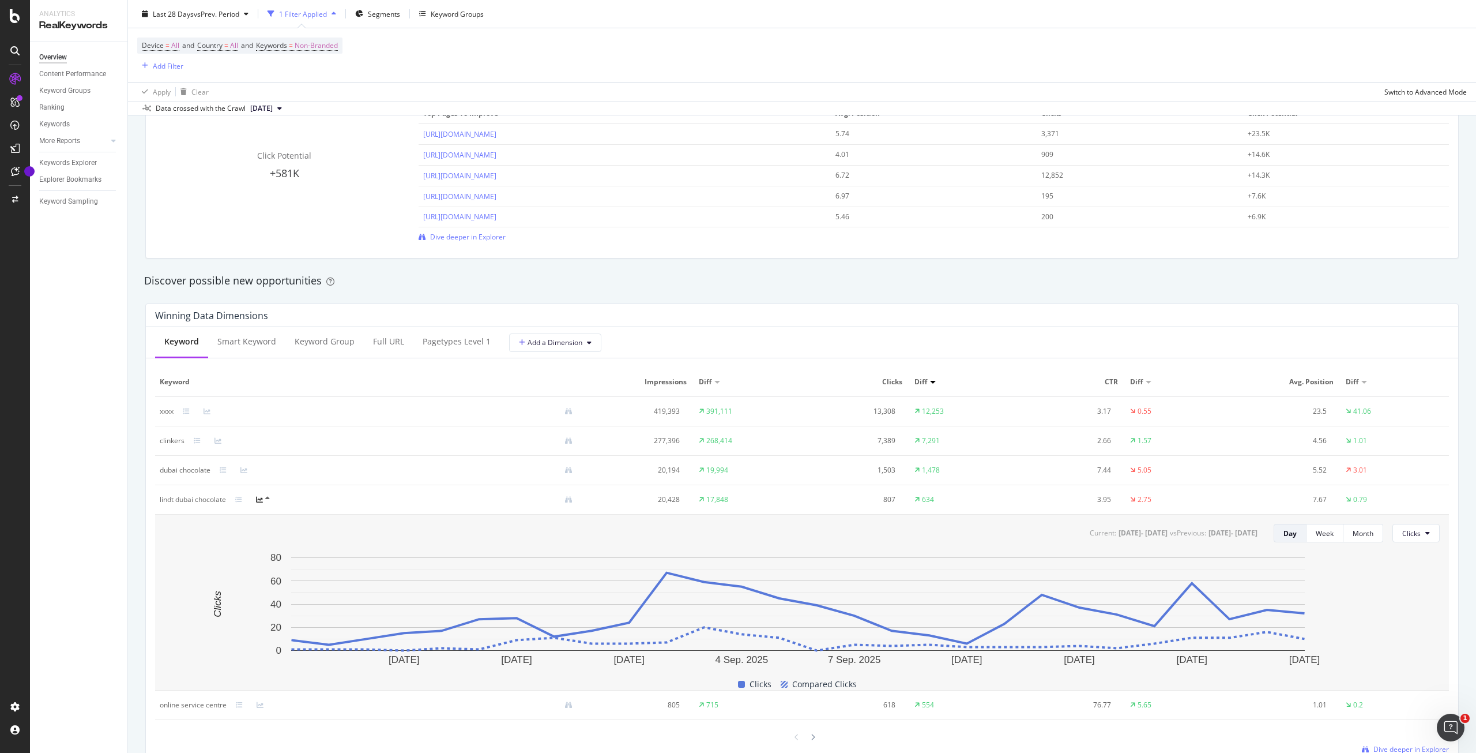
scroll to position [923, 0]
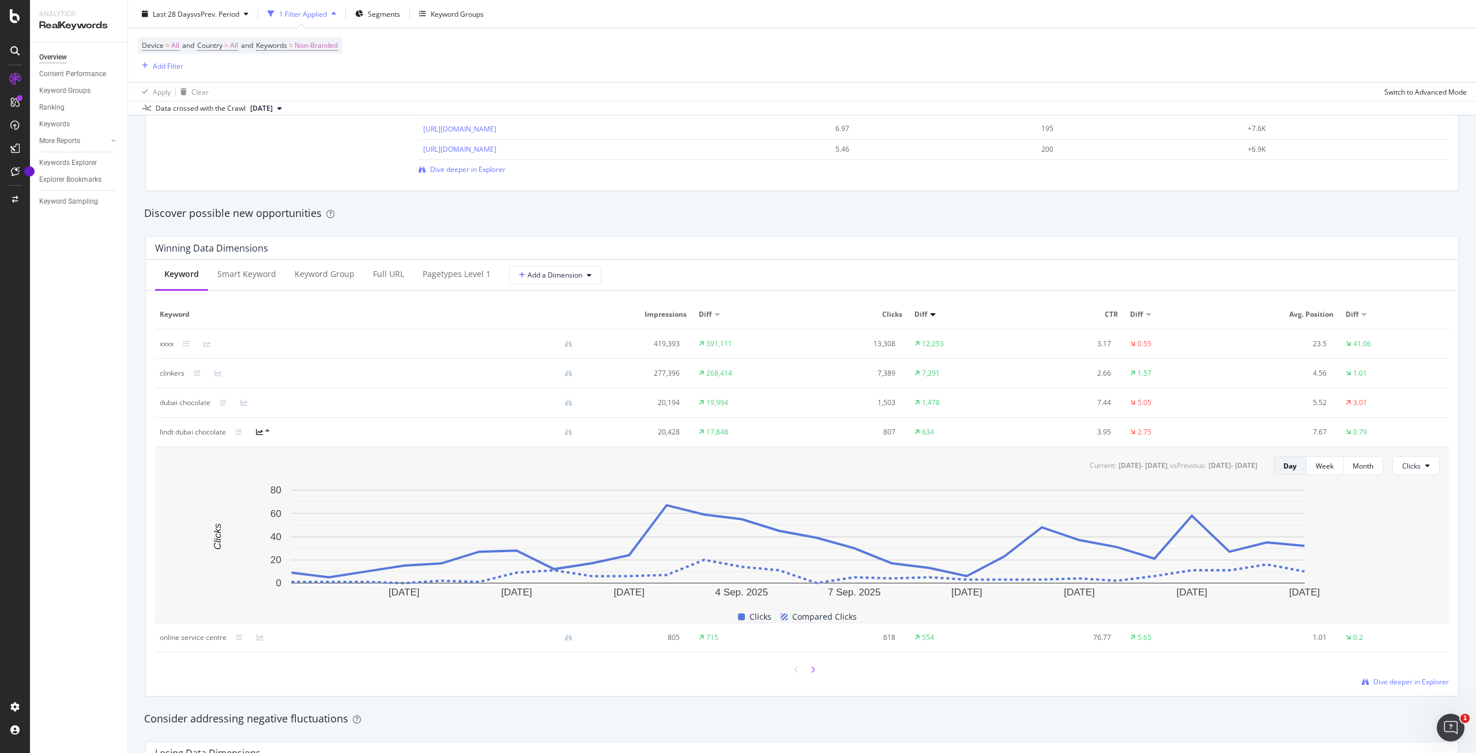
click at [811, 669] on icon at bounding box center [813, 669] width 5 height 7
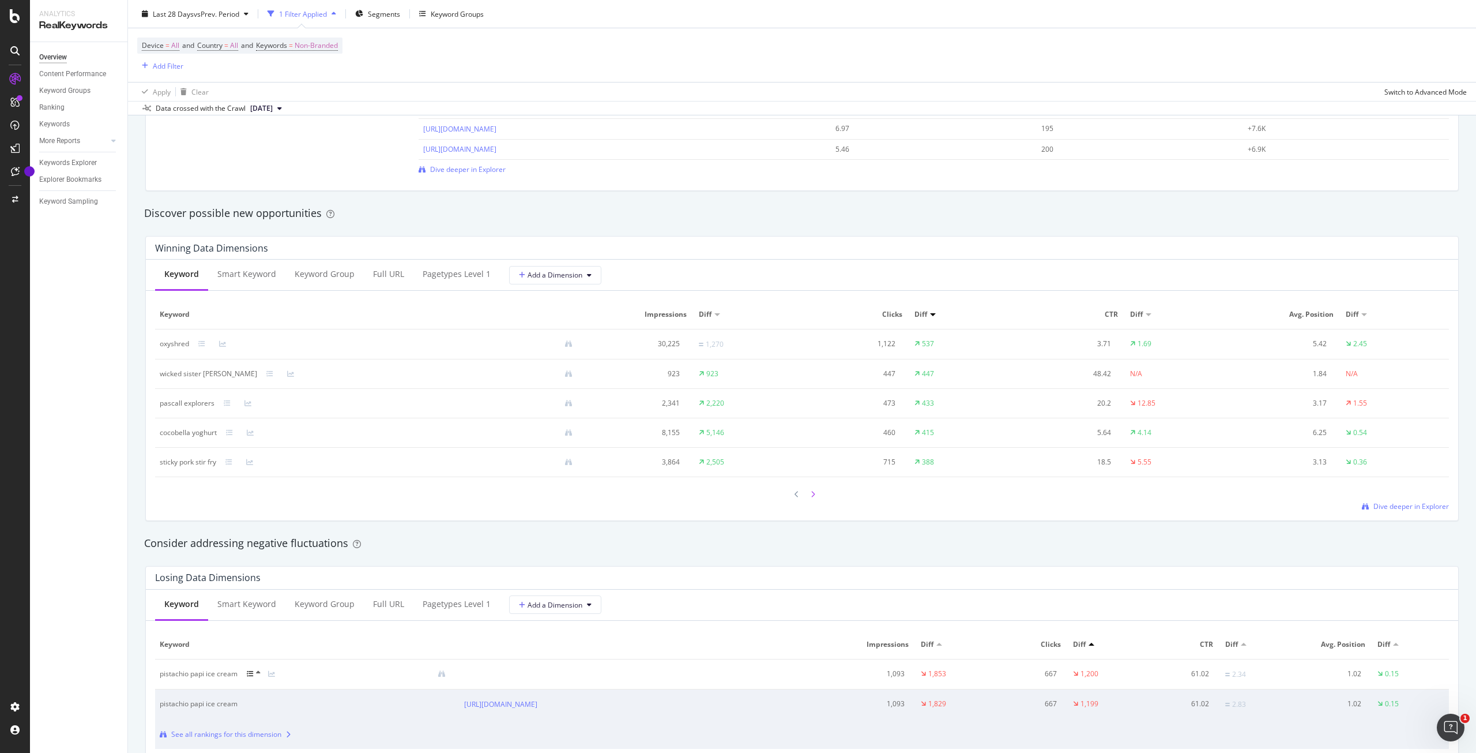
click at [811, 492] on div at bounding box center [813, 494] width 10 height 16
click at [201, 431] on icon at bounding box center [200, 432] width 7 height 7
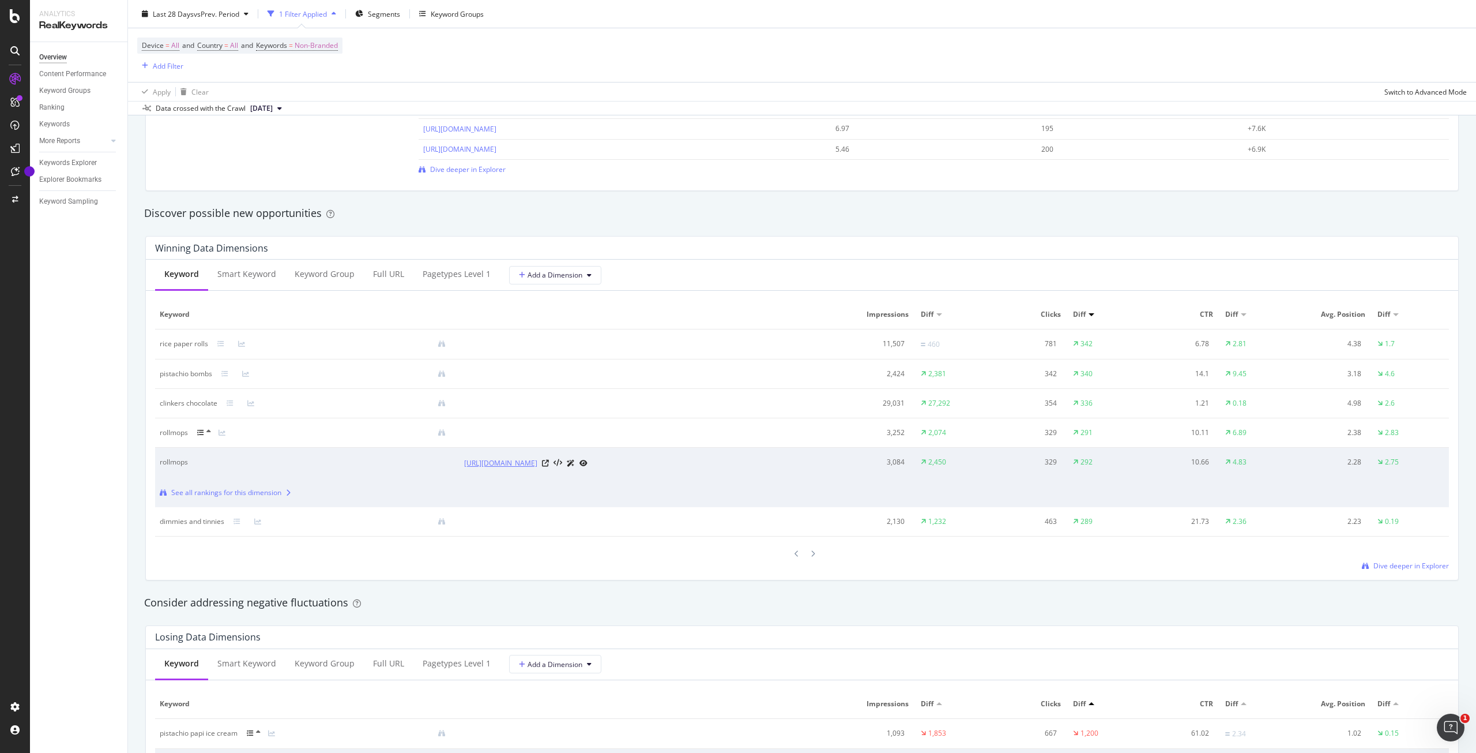
click at [537, 465] on link "https://www.coles.com.au/product/eskal-herrings-rollmops-500g-9441570" at bounding box center [500, 463] width 73 height 12
click at [549, 461] on icon at bounding box center [545, 463] width 7 height 7
click at [795, 551] on icon at bounding box center [797, 553] width 5 height 7
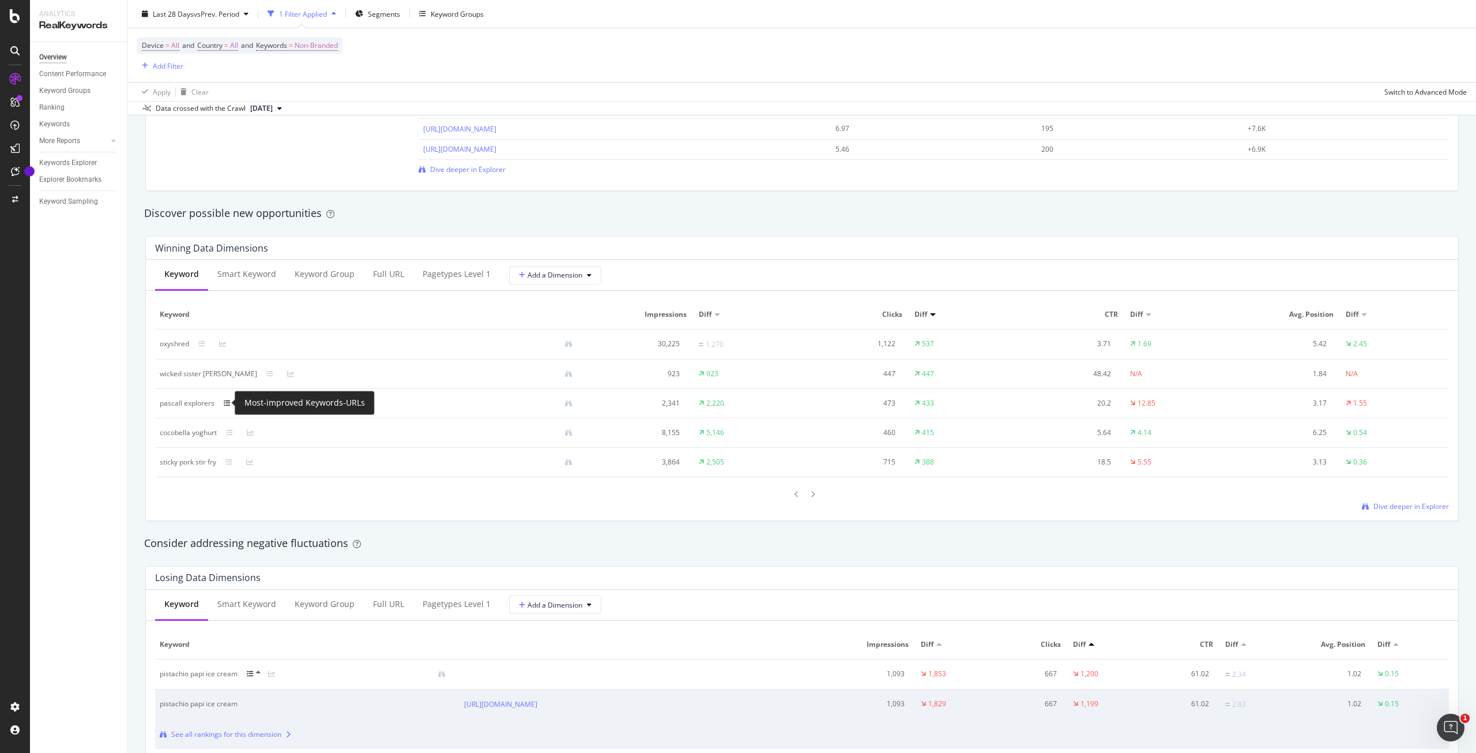
click at [225, 403] on icon at bounding box center [227, 403] width 7 height 7
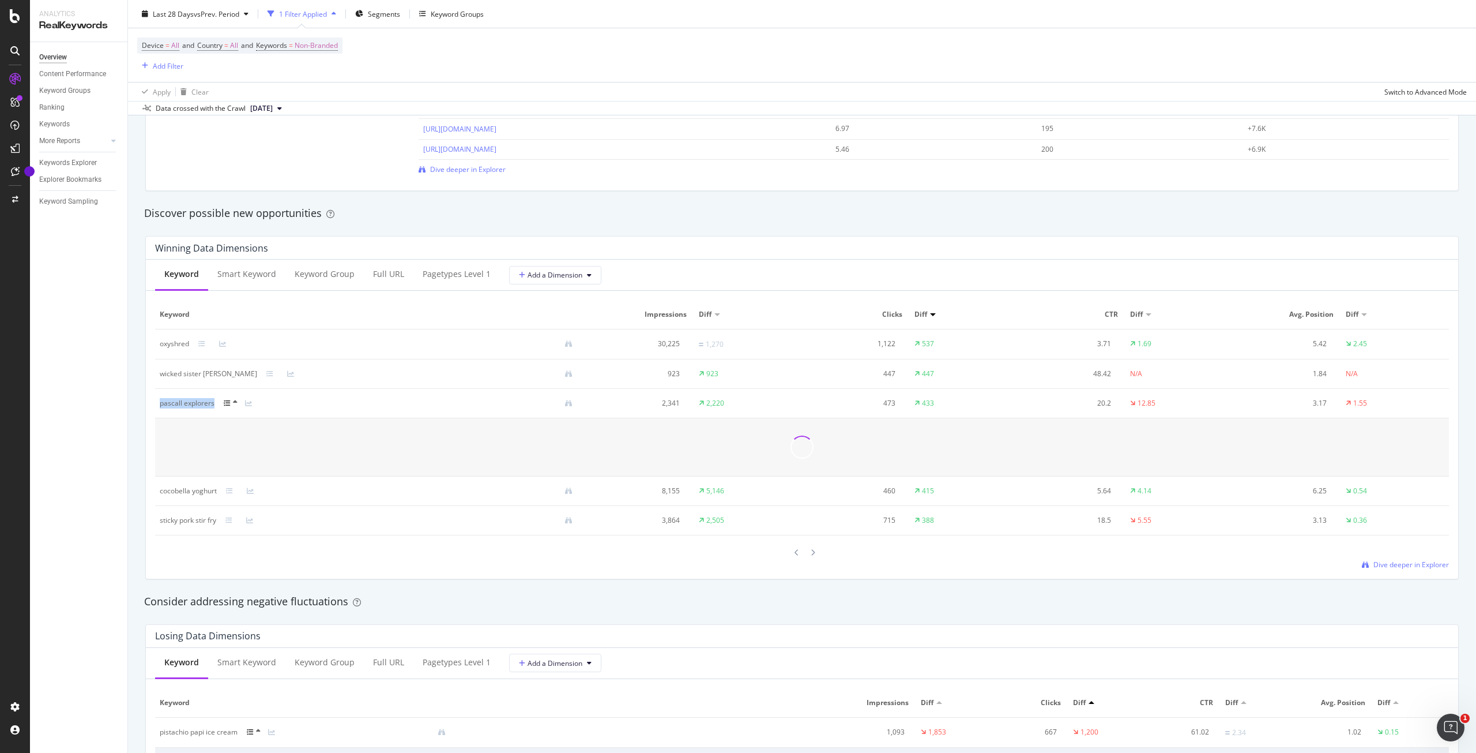
drag, startPoint x: 157, startPoint y: 404, endPoint x: 205, endPoint y: 403, distance: 48.5
click at [220, 407] on td "pascall explorers" at bounding box center [370, 403] width 431 height 29
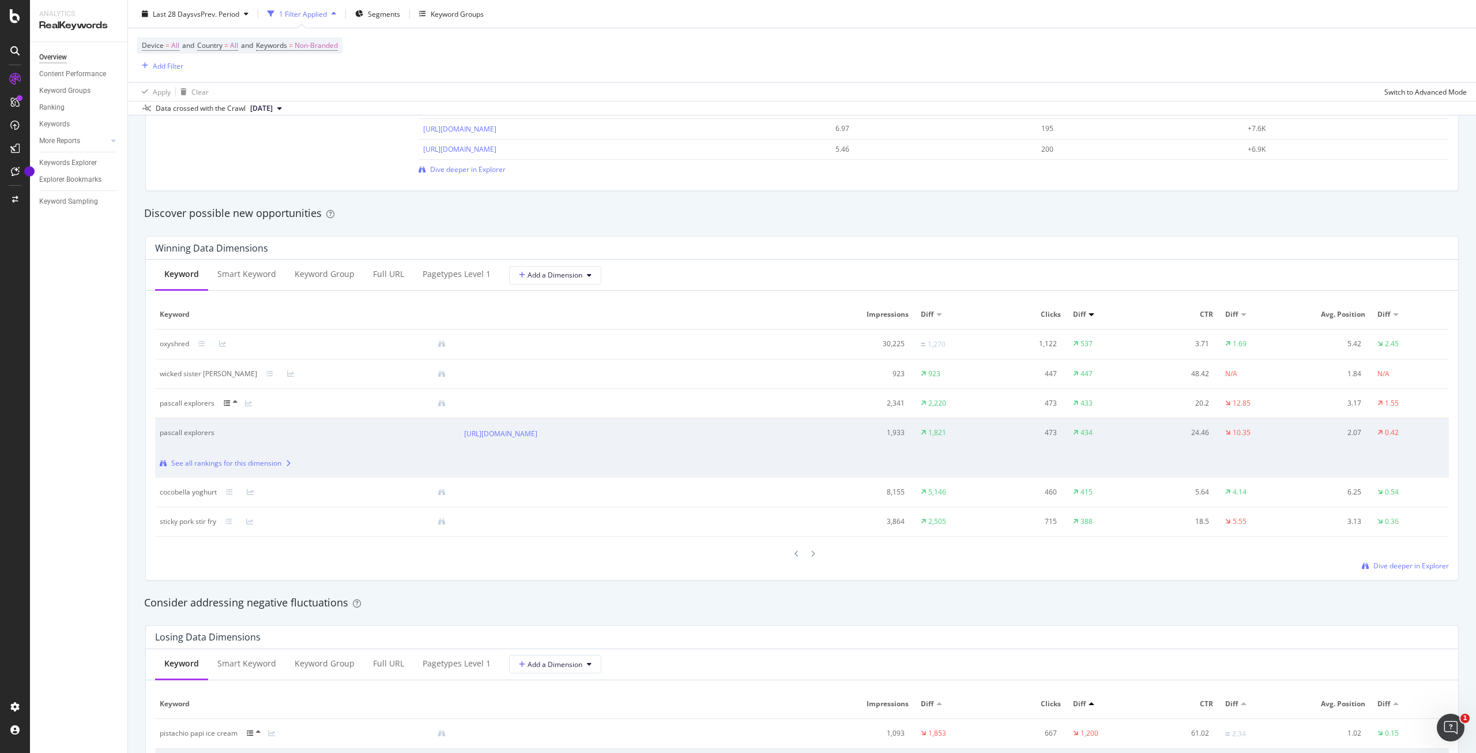
copy div "pascall explorers"
click at [549, 434] on icon at bounding box center [545, 433] width 7 height 7
click at [549, 433] on icon at bounding box center [545, 433] width 7 height 7
click at [245, 275] on div "Smart Keyword" at bounding box center [246, 274] width 59 height 12
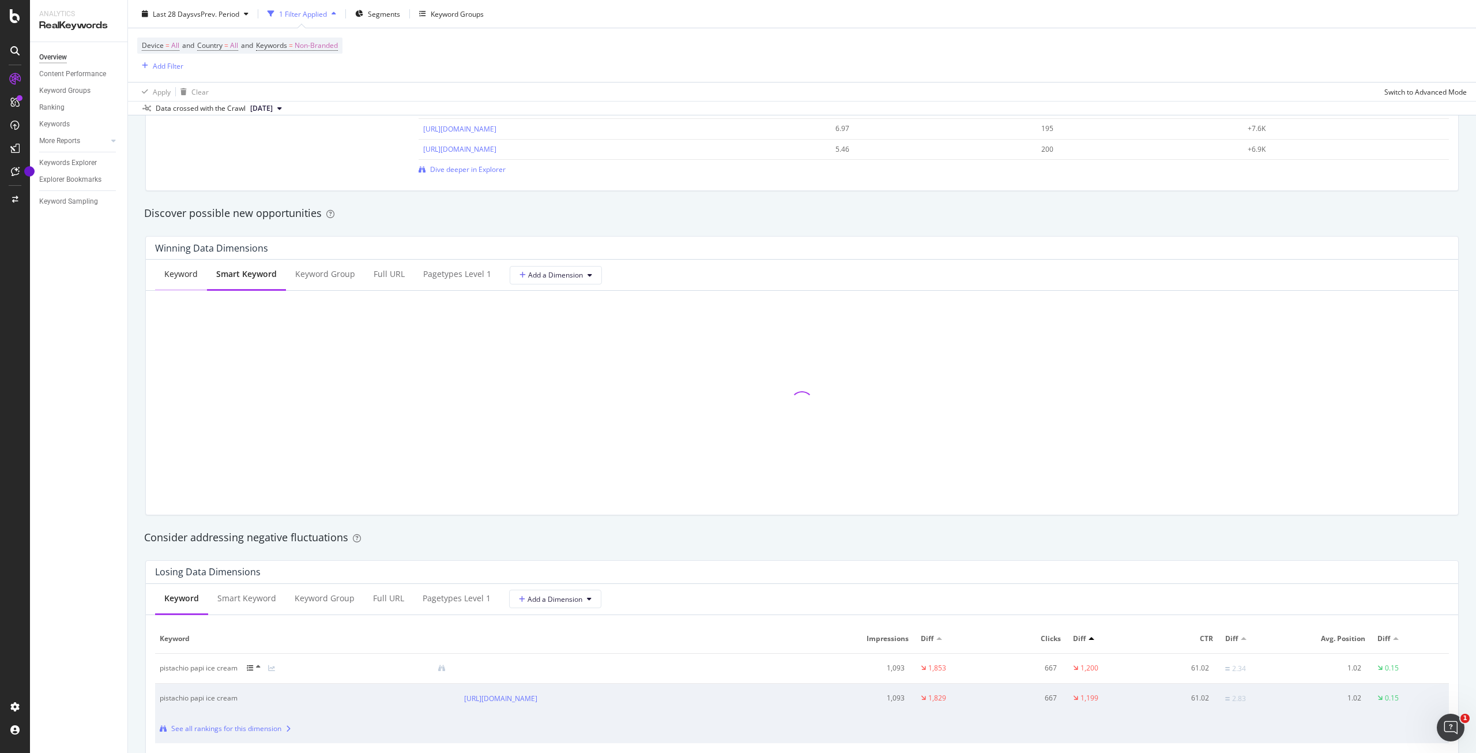
click at [190, 275] on div "Keyword" at bounding box center [180, 274] width 33 height 12
click at [182, 272] on div "Keyword" at bounding box center [181, 274] width 35 height 12
click at [195, 433] on div "lindt dubai chocolate" at bounding box center [193, 432] width 66 height 10
click at [183, 405] on div "dubai chocolate" at bounding box center [185, 402] width 51 height 10
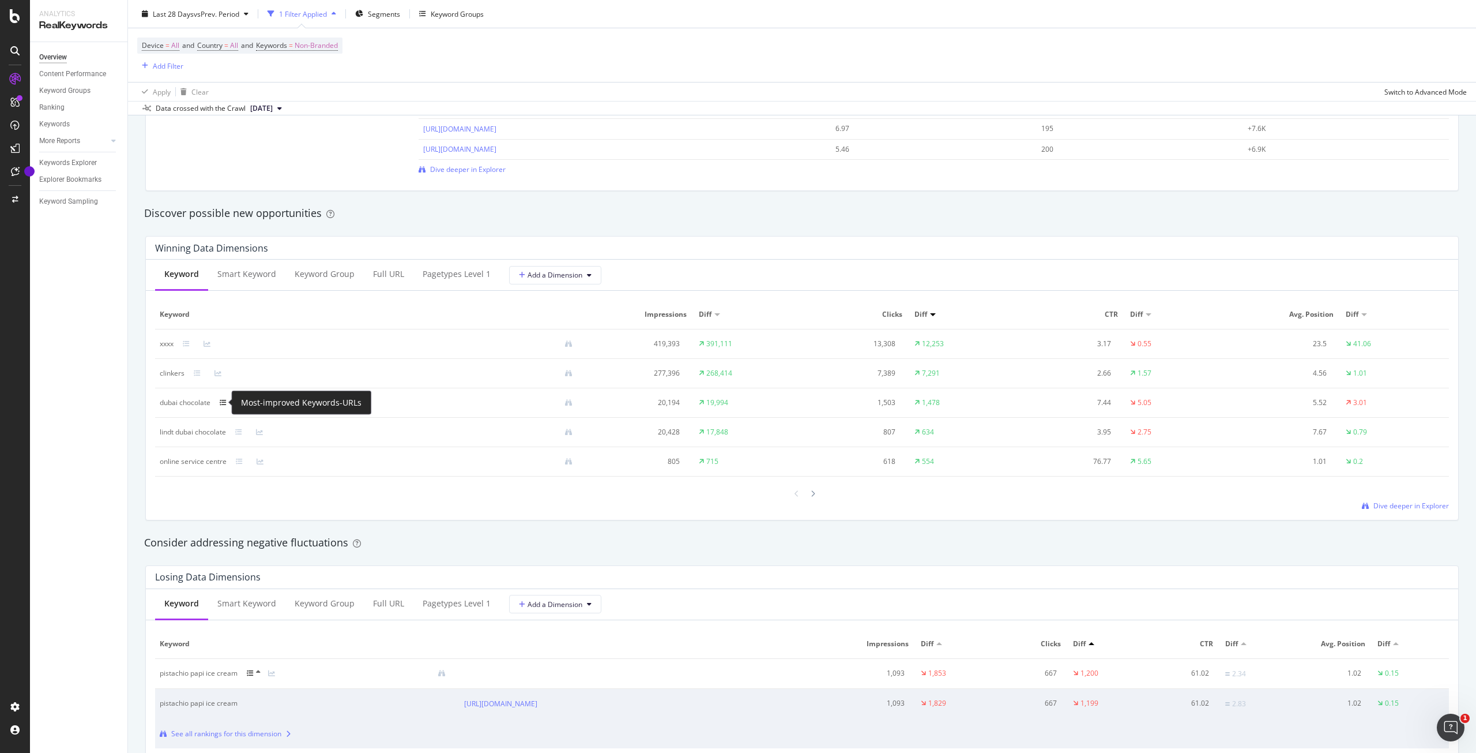
click at [220, 401] on icon at bounding box center [223, 402] width 7 height 7
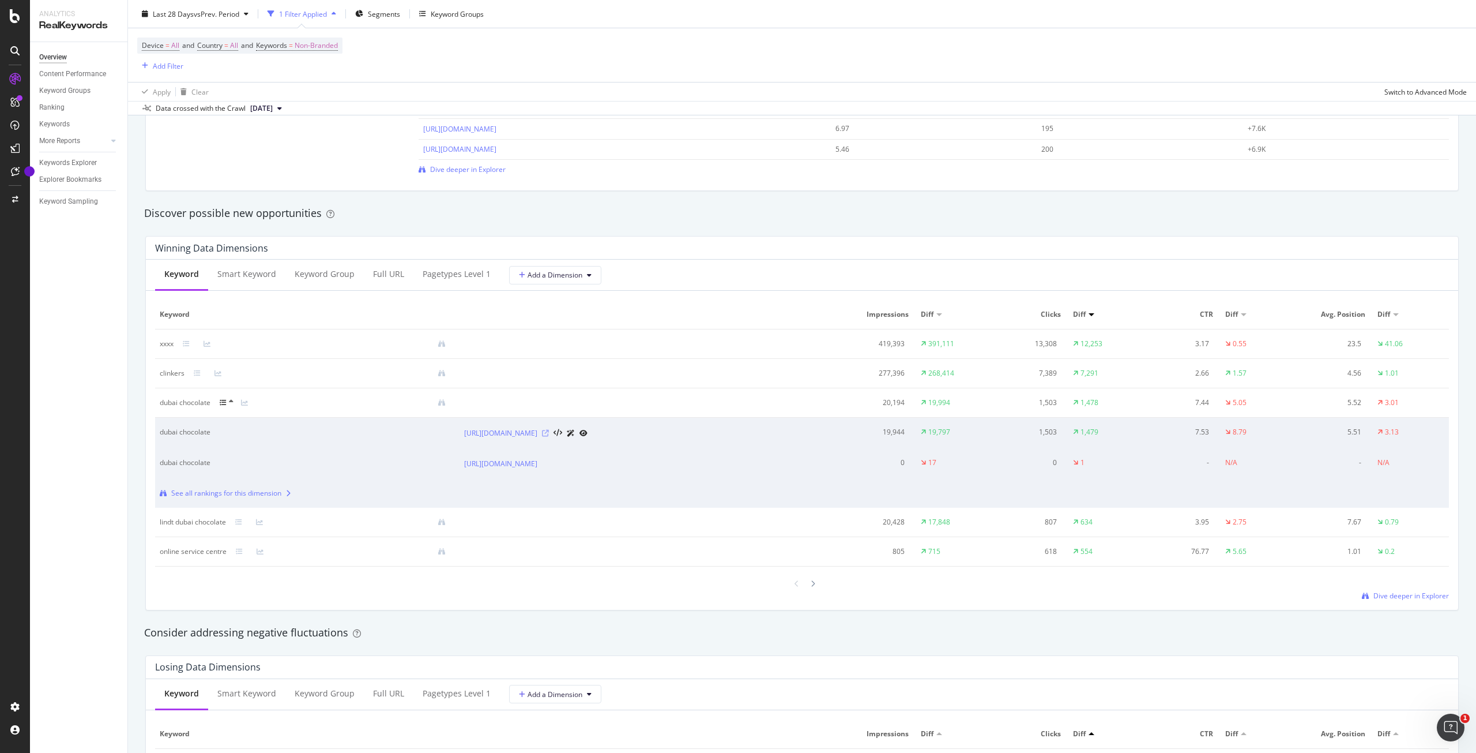
click at [549, 432] on icon at bounding box center [545, 433] width 7 height 7
click at [811, 583] on div at bounding box center [813, 584] width 10 height 16
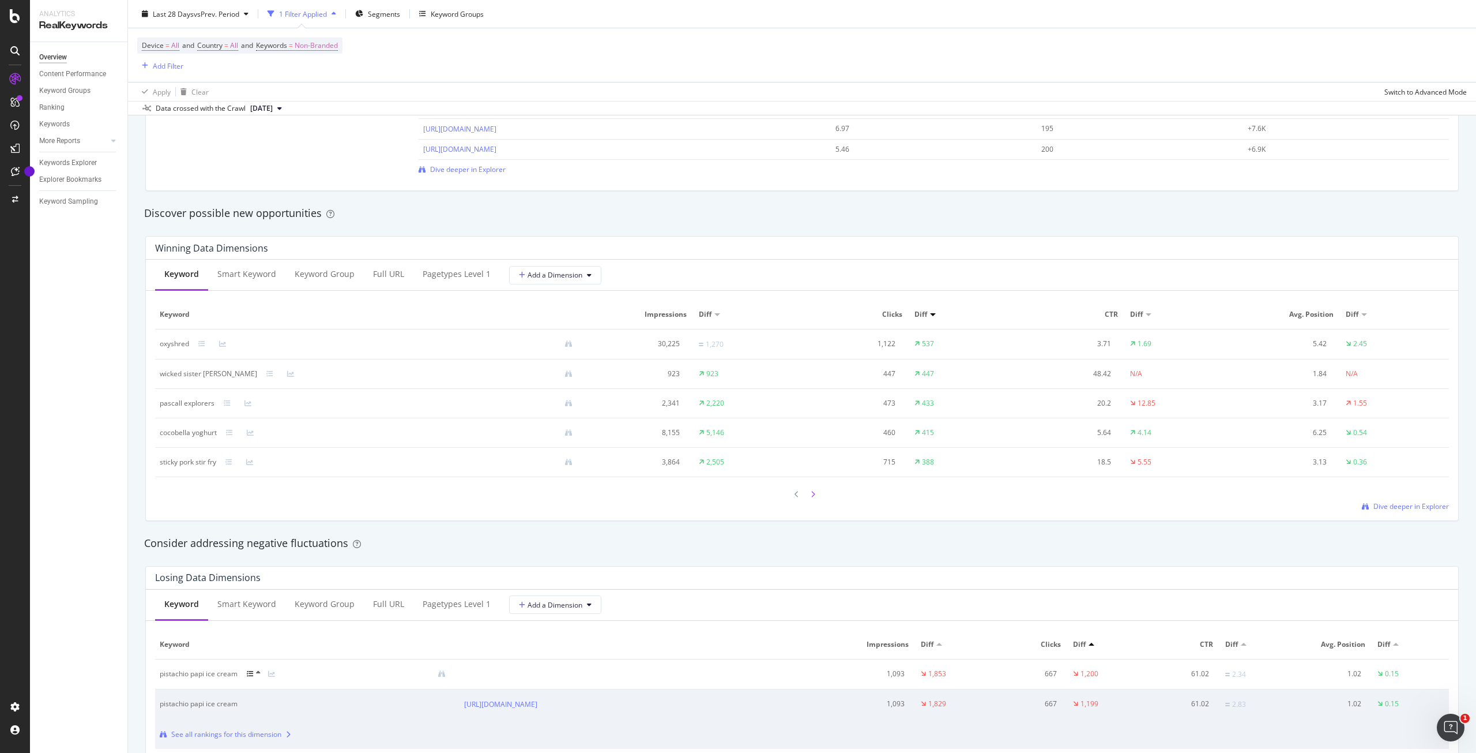
click at [811, 492] on icon at bounding box center [813, 494] width 5 height 7
click at [808, 491] on div at bounding box center [813, 494] width 10 height 16
click at [797, 492] on div at bounding box center [797, 494] width 10 height 16
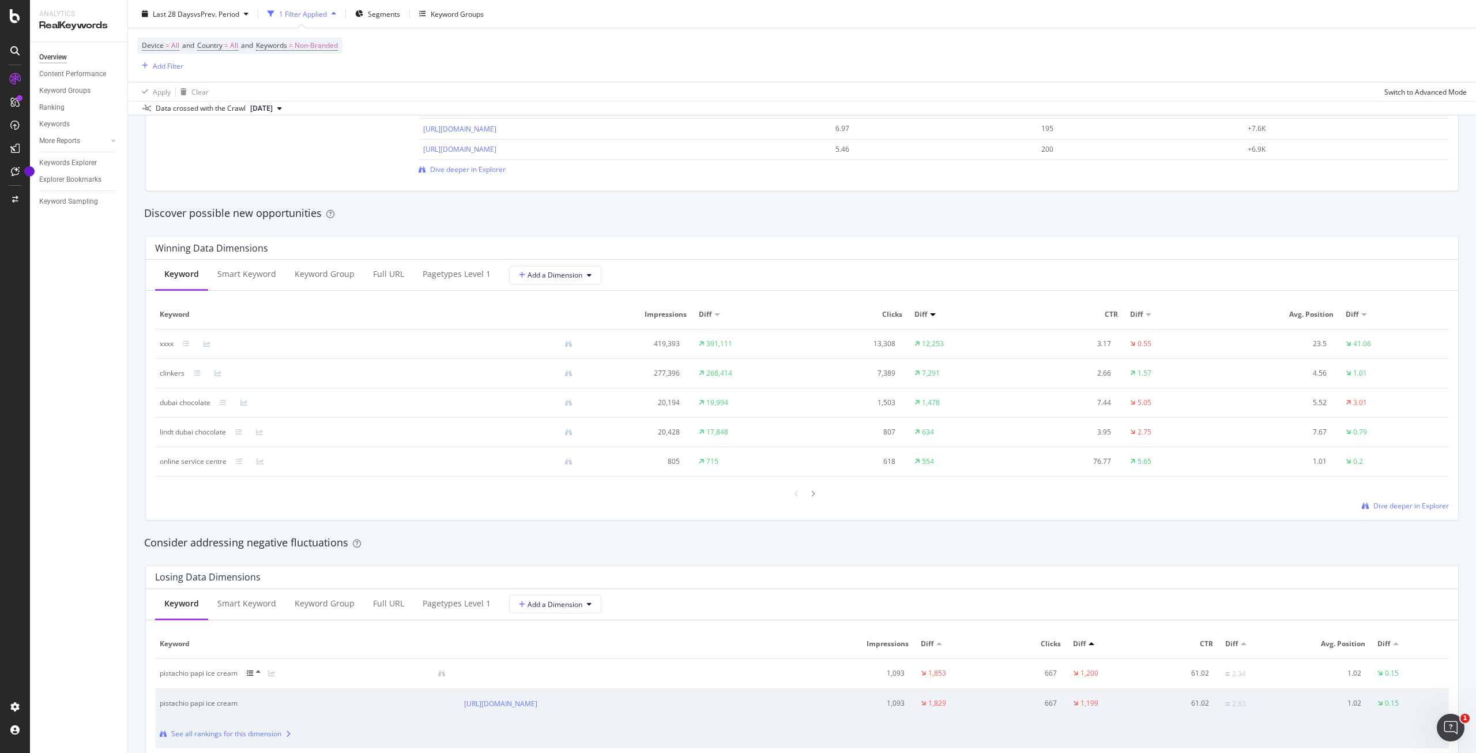
click at [797, 492] on div at bounding box center [797, 494] width 10 height 16
click at [187, 341] on icon at bounding box center [186, 343] width 7 height 7
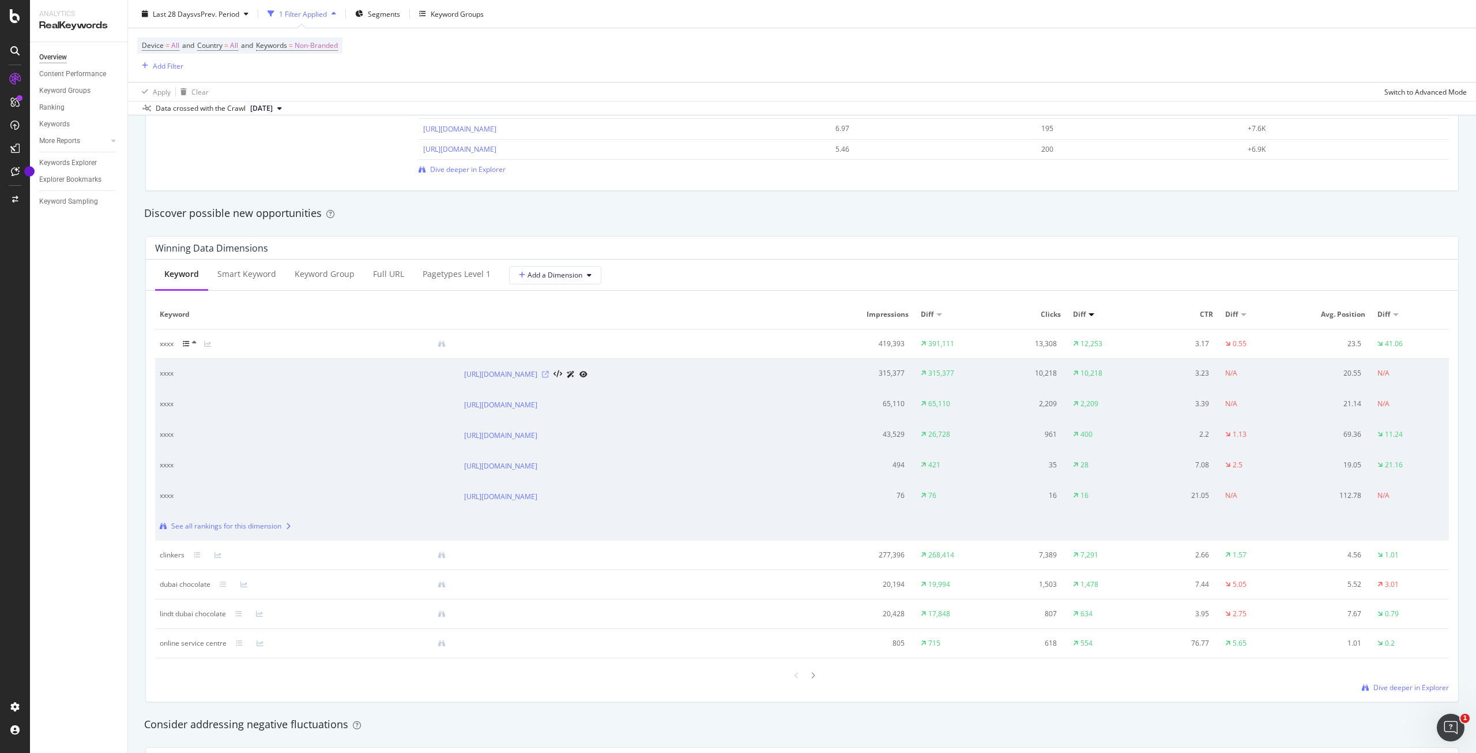
click at [549, 373] on icon at bounding box center [545, 374] width 7 height 7
click at [190, 343] on div at bounding box center [193, 343] width 21 height 9
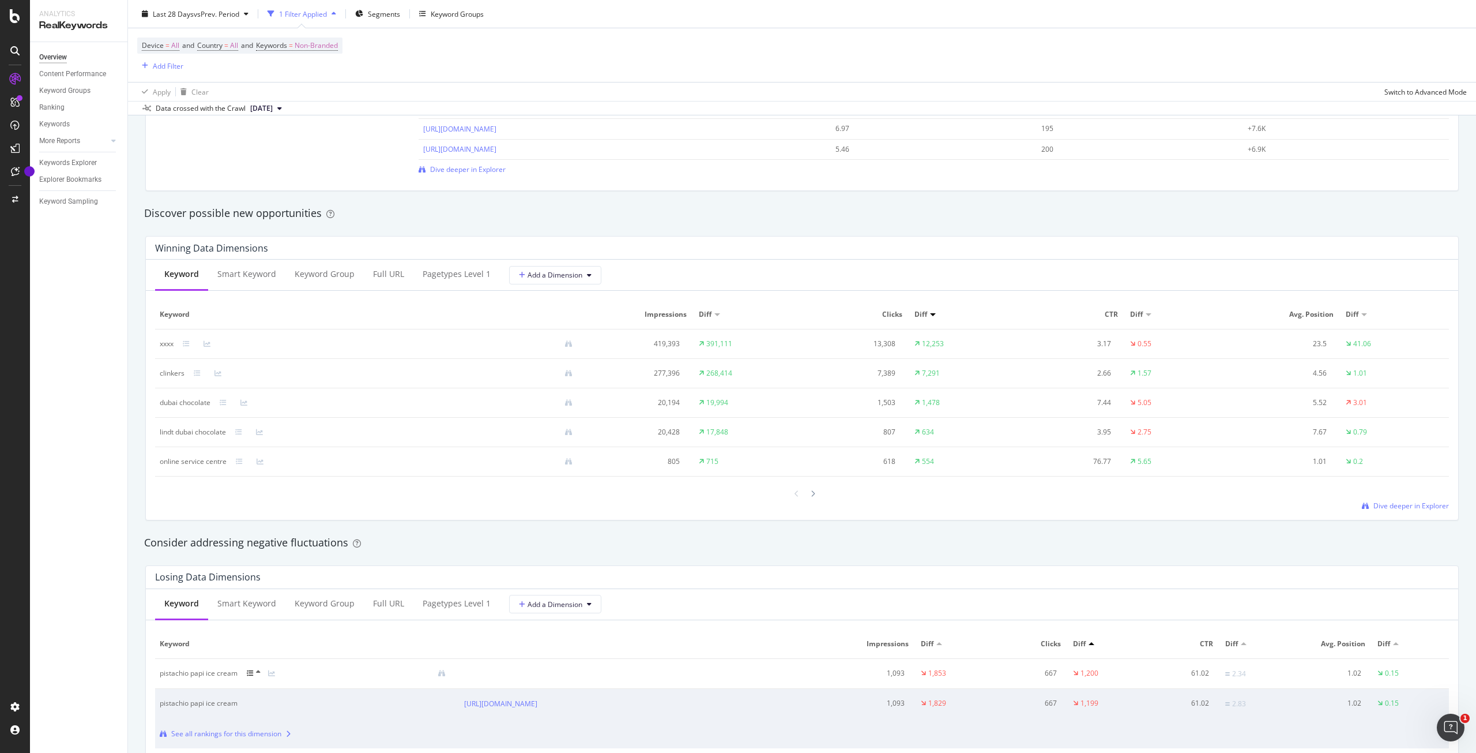
click at [182, 270] on div "Keyword" at bounding box center [181, 274] width 35 height 12
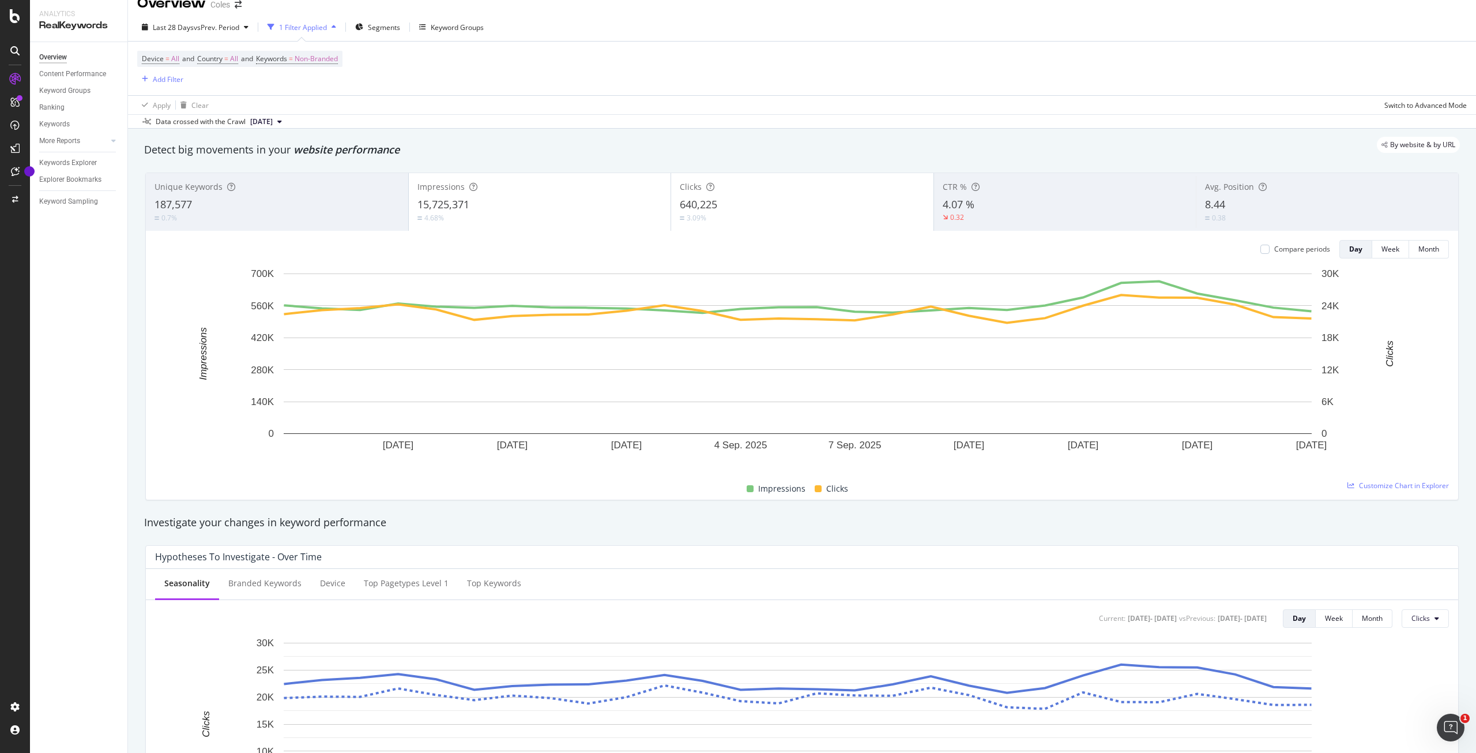
scroll to position [0, 0]
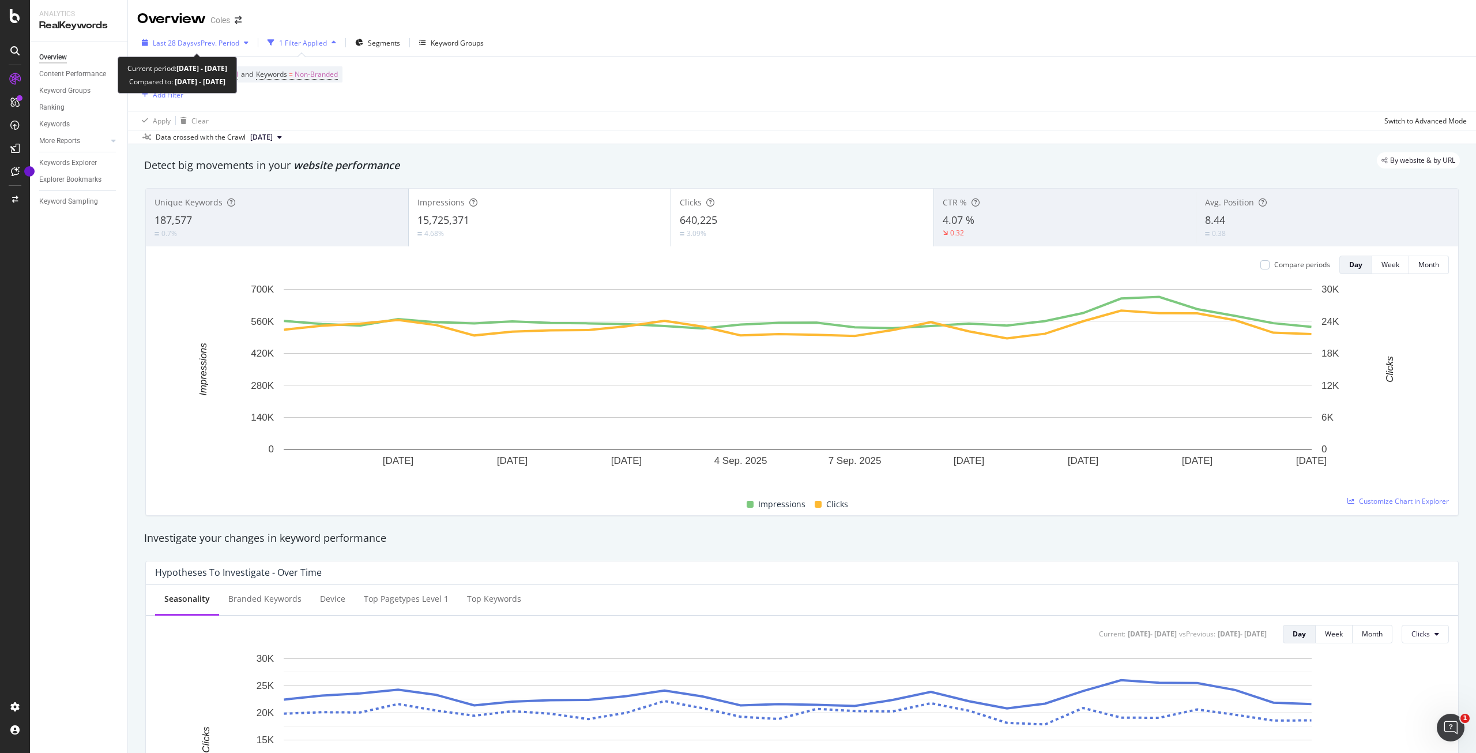
click at [209, 44] on span "vs Prev. Period" at bounding box center [217, 43] width 46 height 10
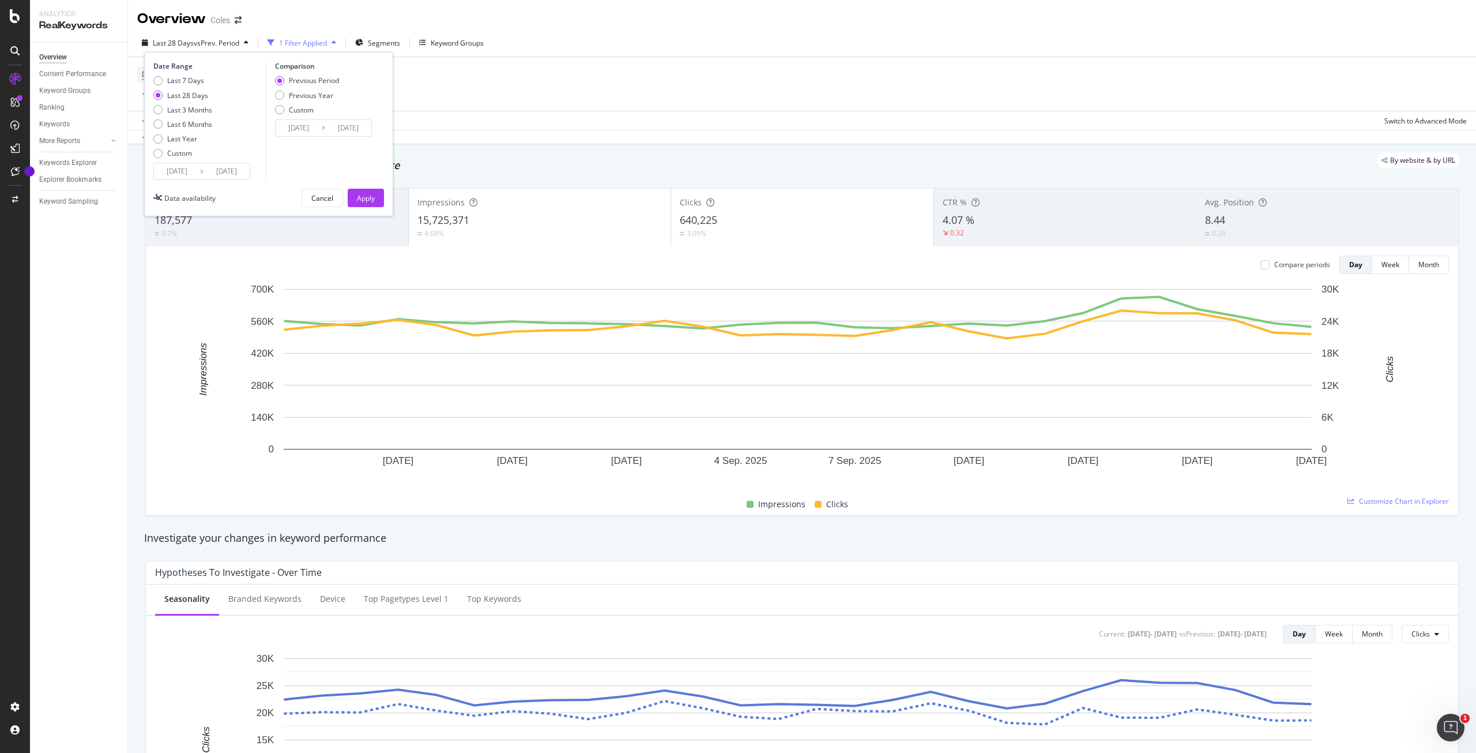
click at [309, 127] on input "[DATE]" at bounding box center [299, 128] width 46 height 16
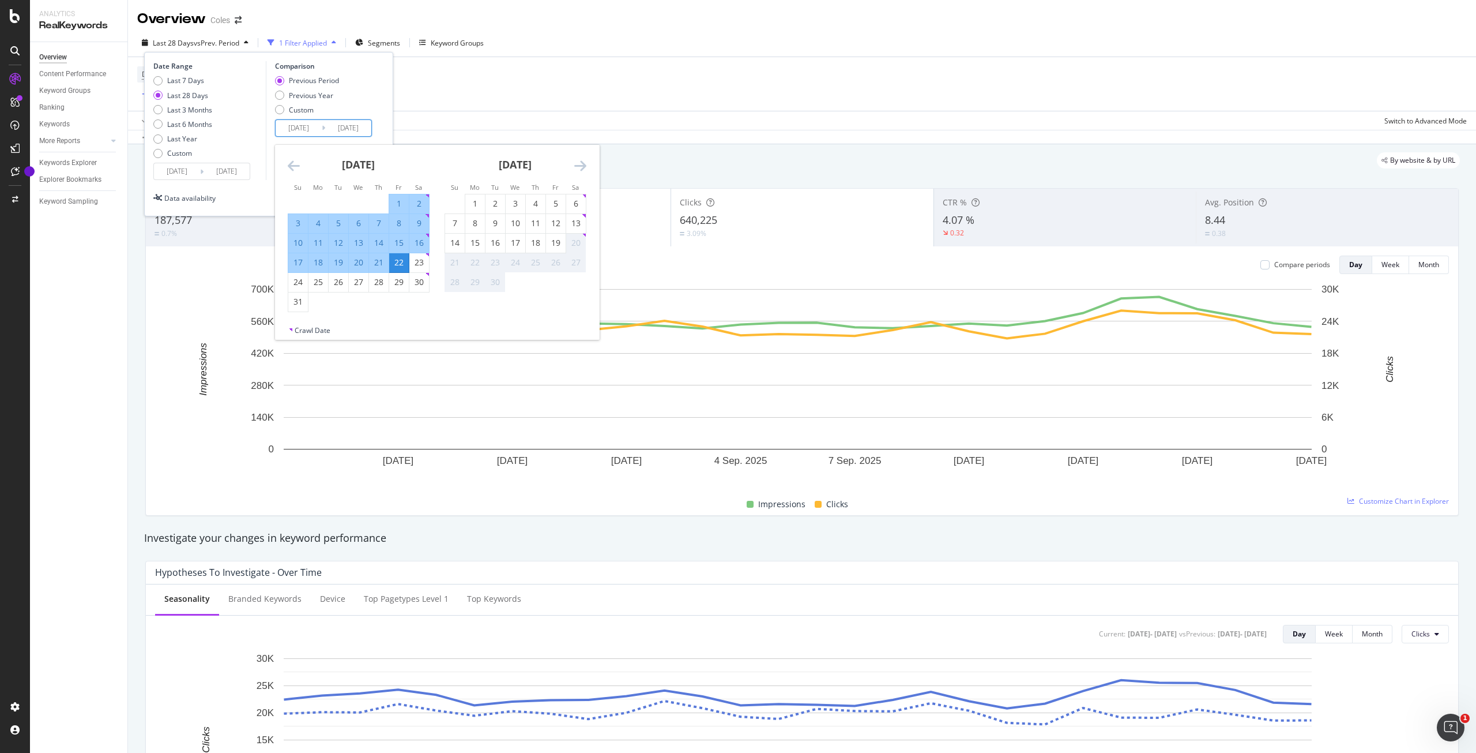
click at [431, 162] on div "August 2025 1 2 3 4 5 6 7 8 9 10 11 12 13 14 15 16 17 18 19 20 21 22 23 24 25 2…" at bounding box center [358, 228] width 157 height 167
drag, startPoint x: 546, startPoint y: 91, endPoint x: 540, endPoint y: 88, distance: 6.4
click at [540, 88] on div "Device = All and Country = All and Keywords = Non-Branded Add Filter" at bounding box center [802, 84] width 1330 height 54
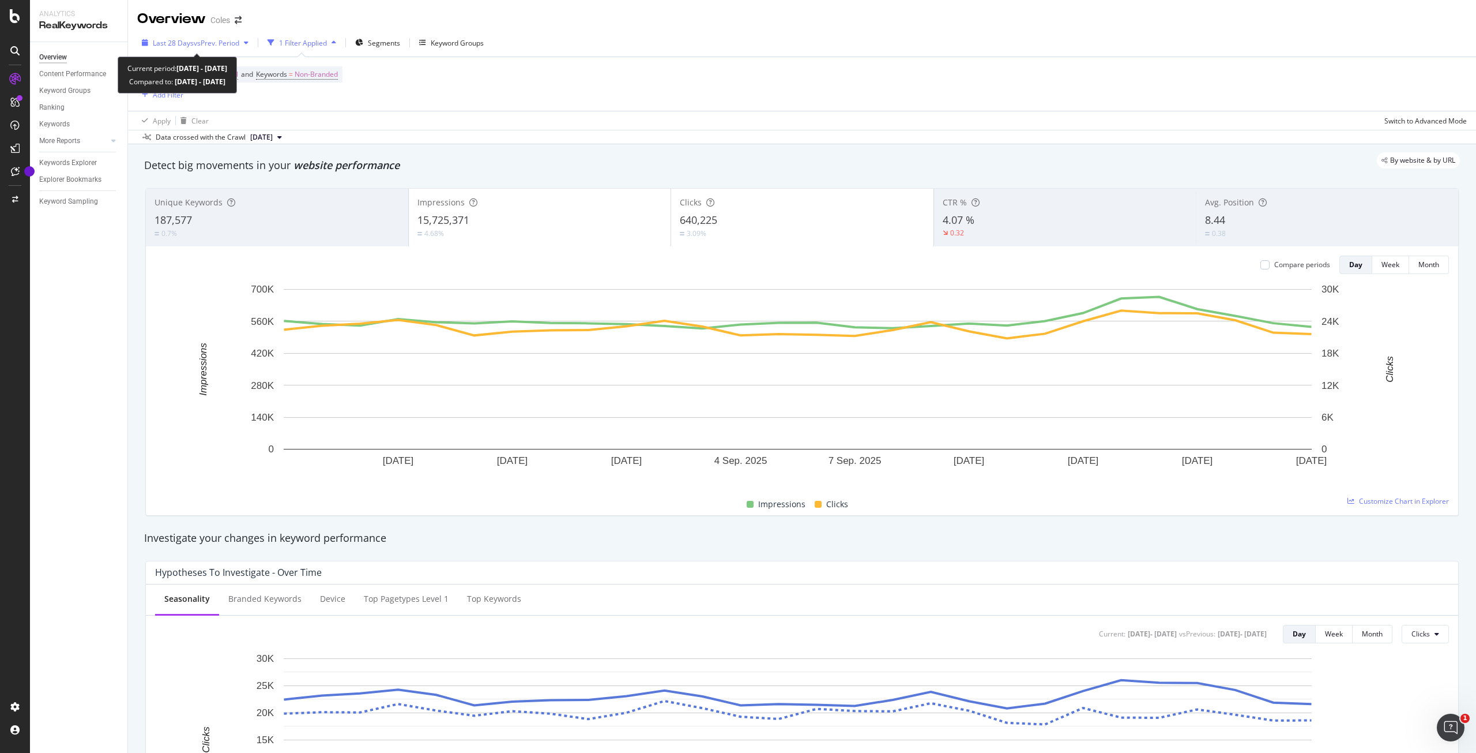
click at [243, 41] on div "button" at bounding box center [246, 42] width 14 height 7
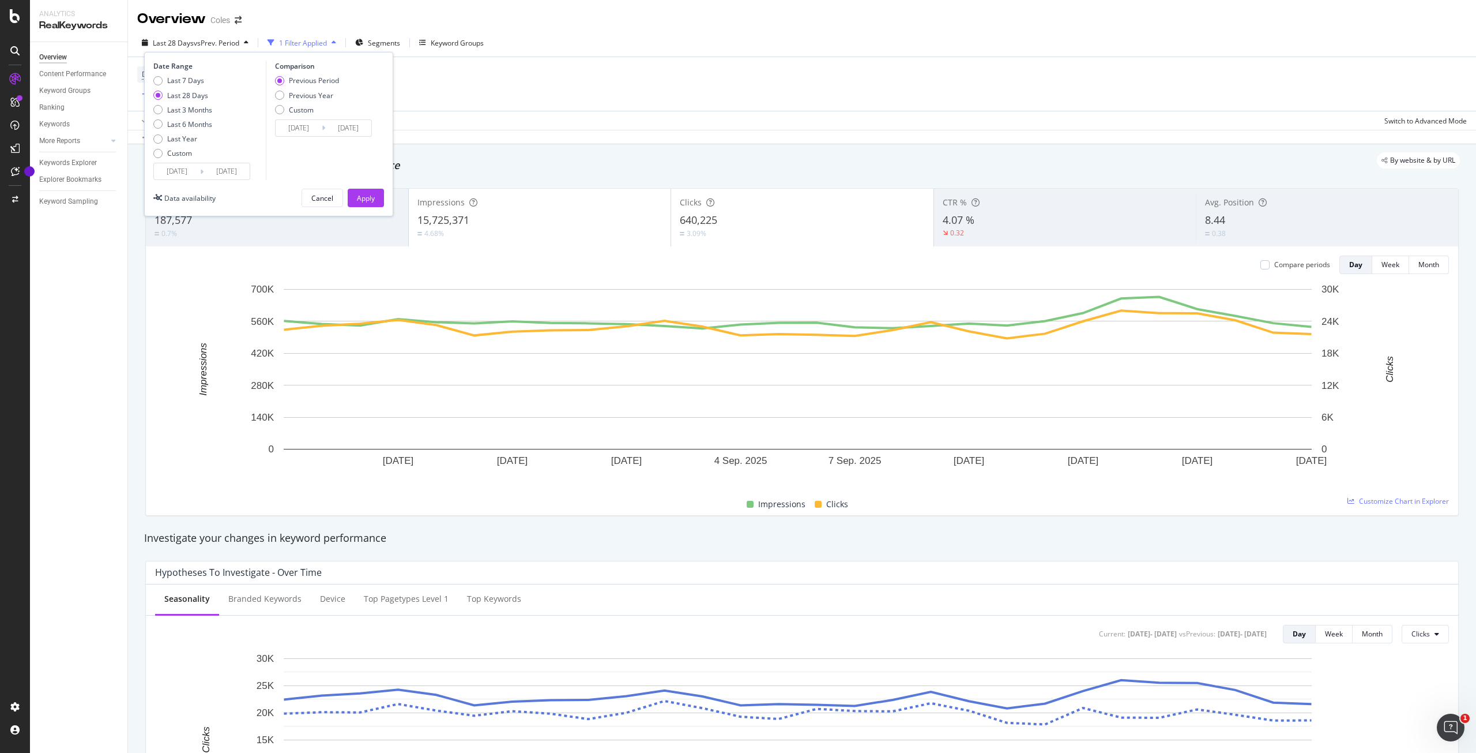
click at [198, 174] on input "[DATE]" at bounding box center [177, 171] width 46 height 16
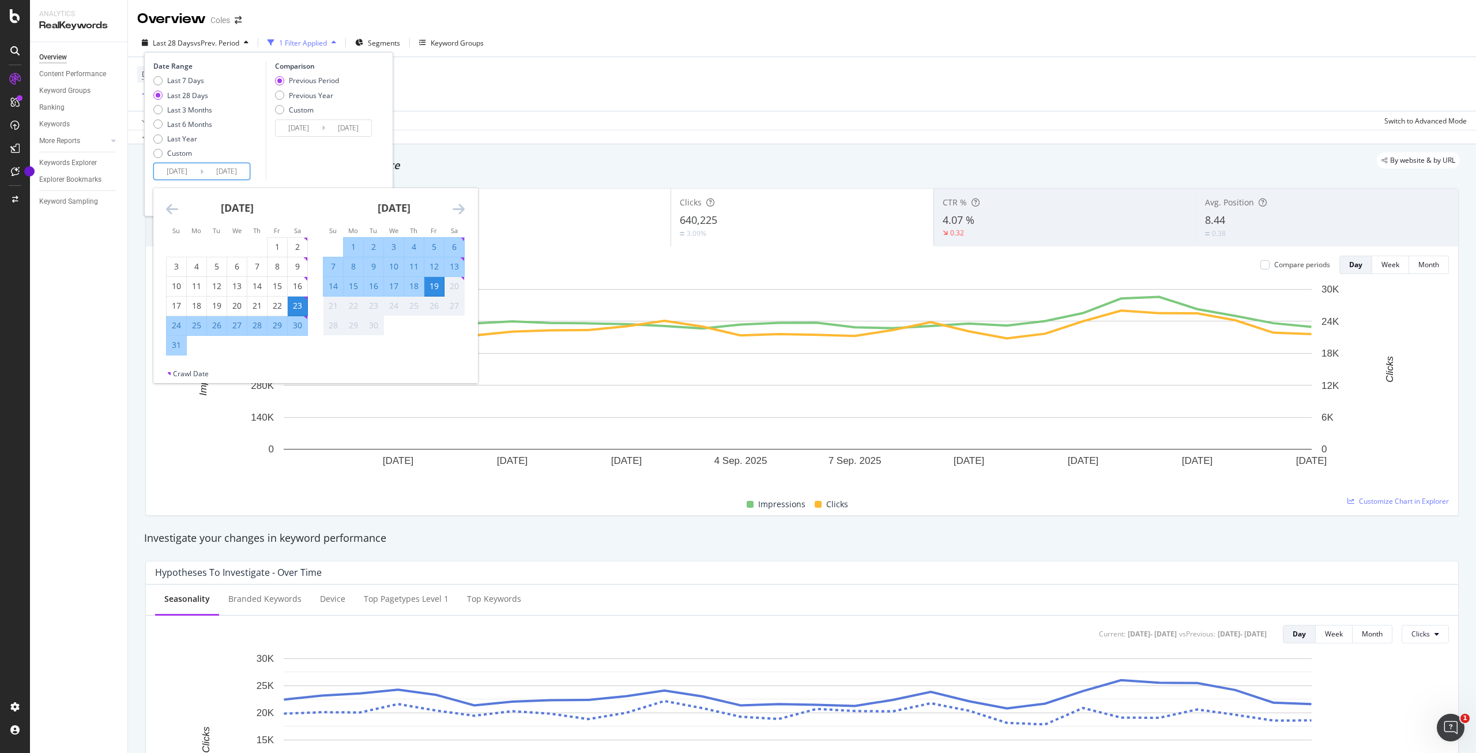
click at [390, 262] on div "10" at bounding box center [394, 267] width 20 height 12
type input "2025/09/10"
type input "2025/08/31"
type input "2025/09/09"
click at [439, 289] on div "19" at bounding box center [434, 286] width 20 height 12
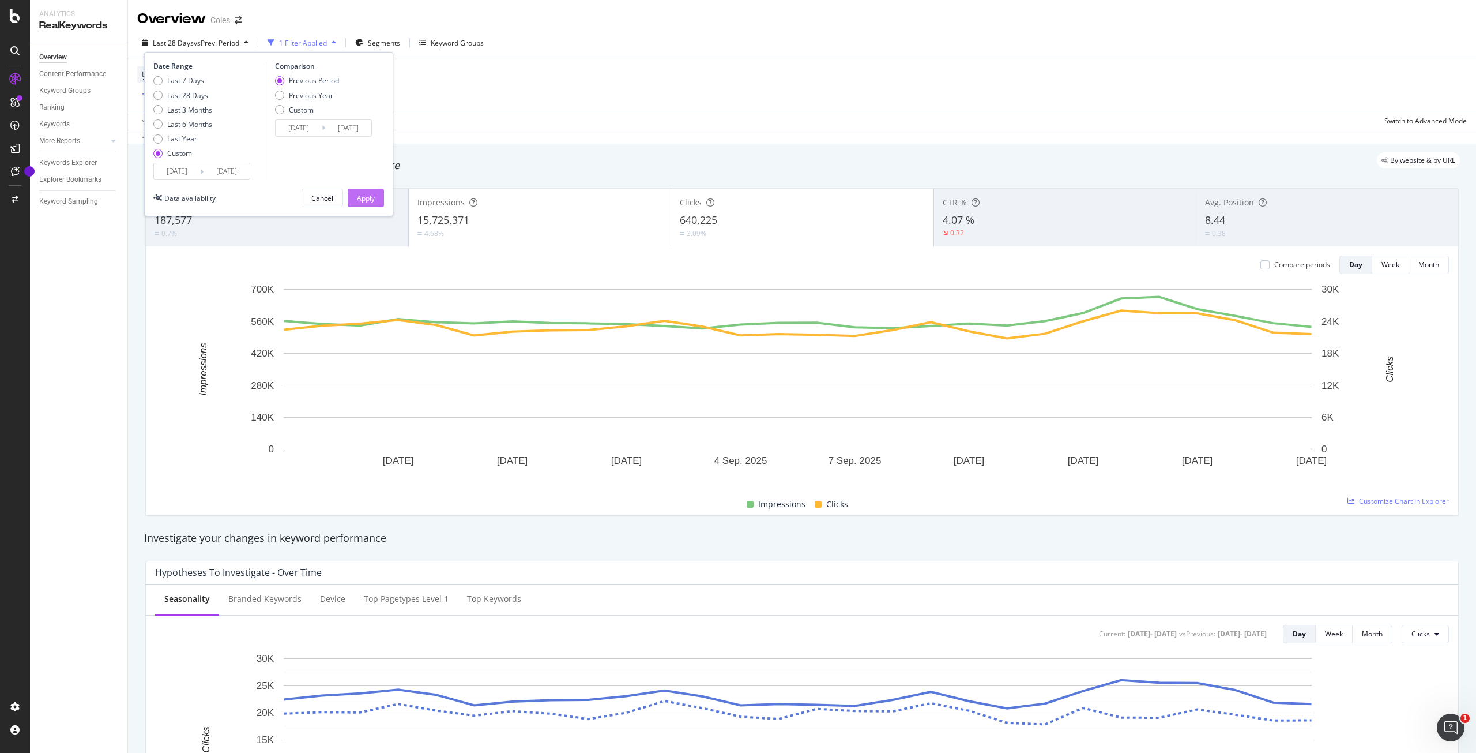
click at [369, 200] on div "Apply" at bounding box center [366, 198] width 18 height 10
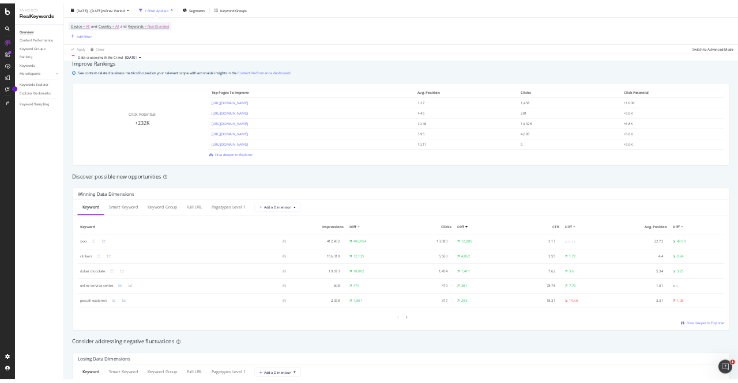
scroll to position [807, 0]
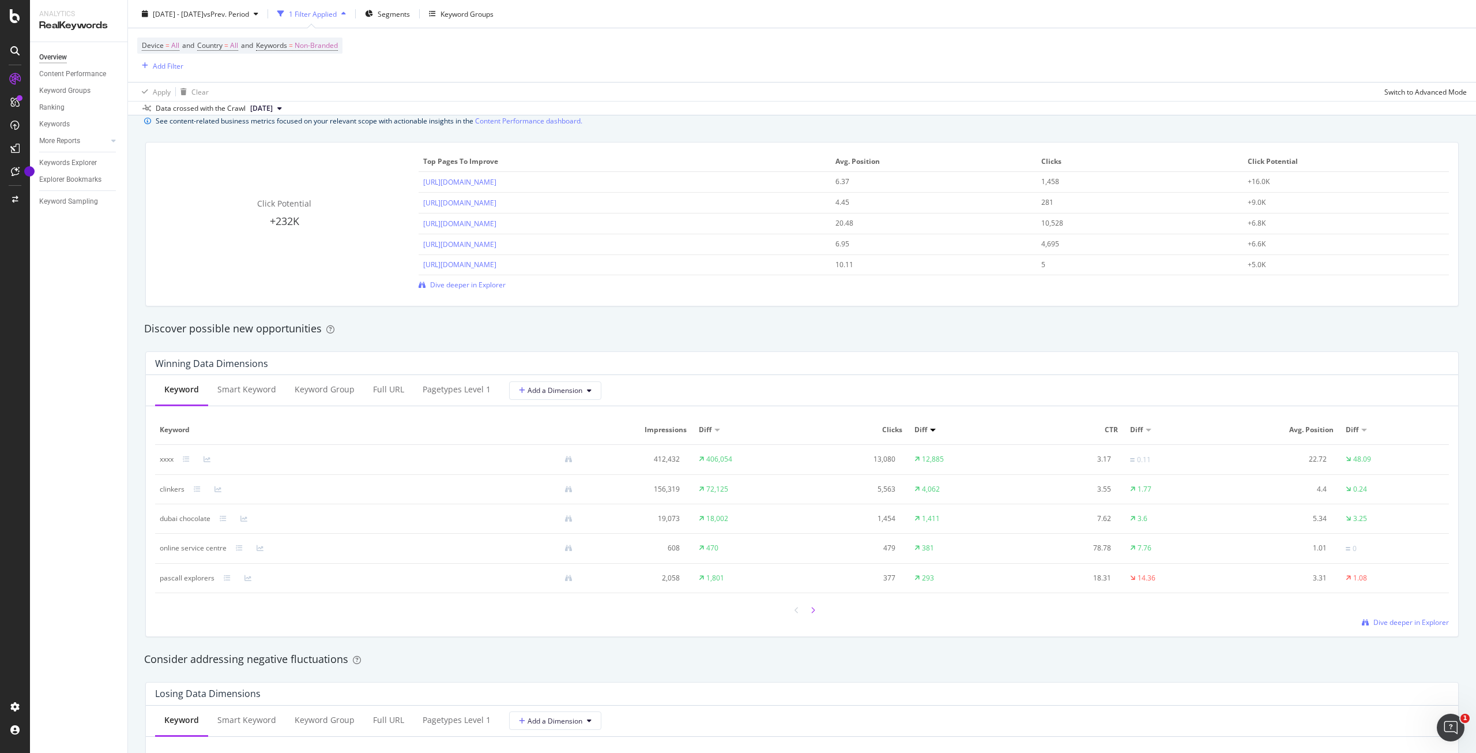
click at [811, 607] on icon at bounding box center [813, 610] width 5 height 7
click at [811, 608] on div at bounding box center [813, 610] width 10 height 16
click at [811, 612] on div at bounding box center [813, 610] width 10 height 16
